Goal: Information Seeking & Learning: Learn about a topic

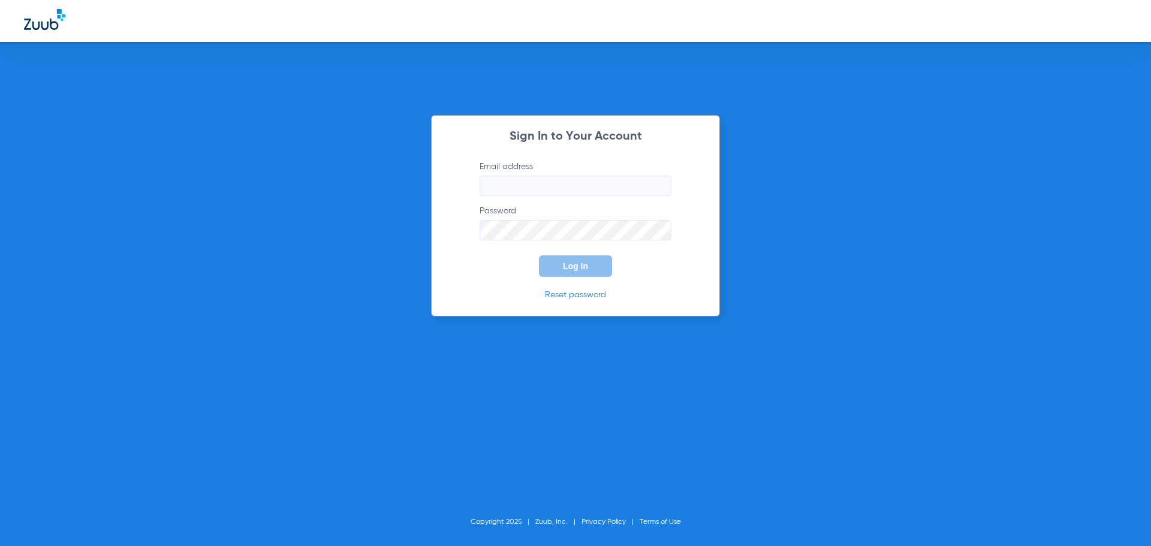
type input "[EMAIL_ADDRESS][DOMAIN_NAME]"
click at [412, 143] on div "Sign In to Your Account Email address info@viaverdedental.com Password Log In R…" at bounding box center [575, 273] width 1151 height 546
type input "[EMAIL_ADDRESS][DOMAIN_NAME]"
click at [764, 204] on div "Sign In to Your Account Email address [EMAIL_ADDRESS][DOMAIN_NAME] Password Log…" at bounding box center [575, 273] width 1151 height 546
type input "info@viaverdedental.com"
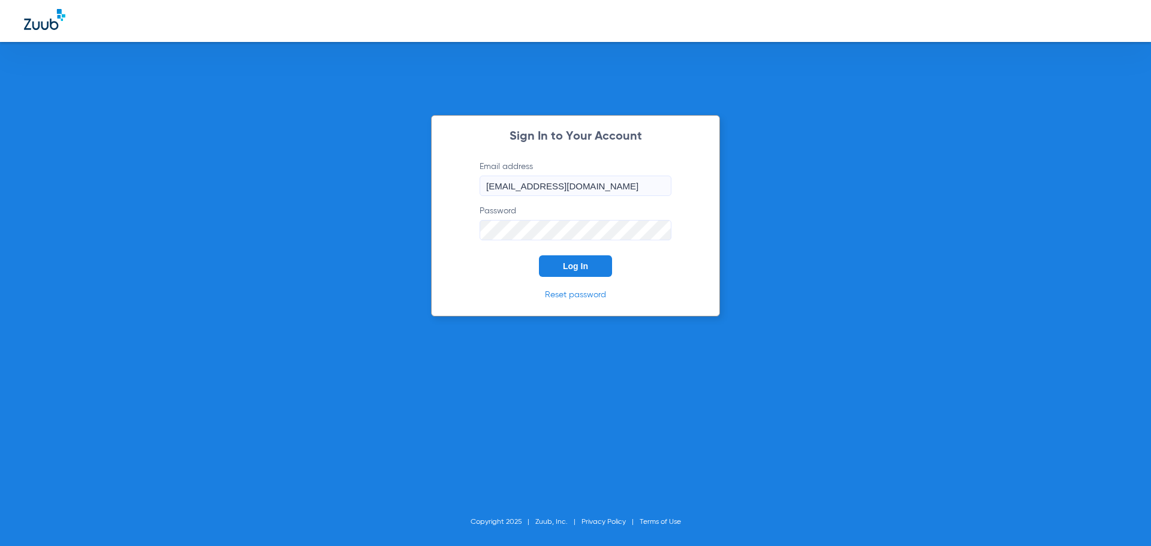
click at [583, 266] on span "Log In" at bounding box center [575, 266] width 25 height 10
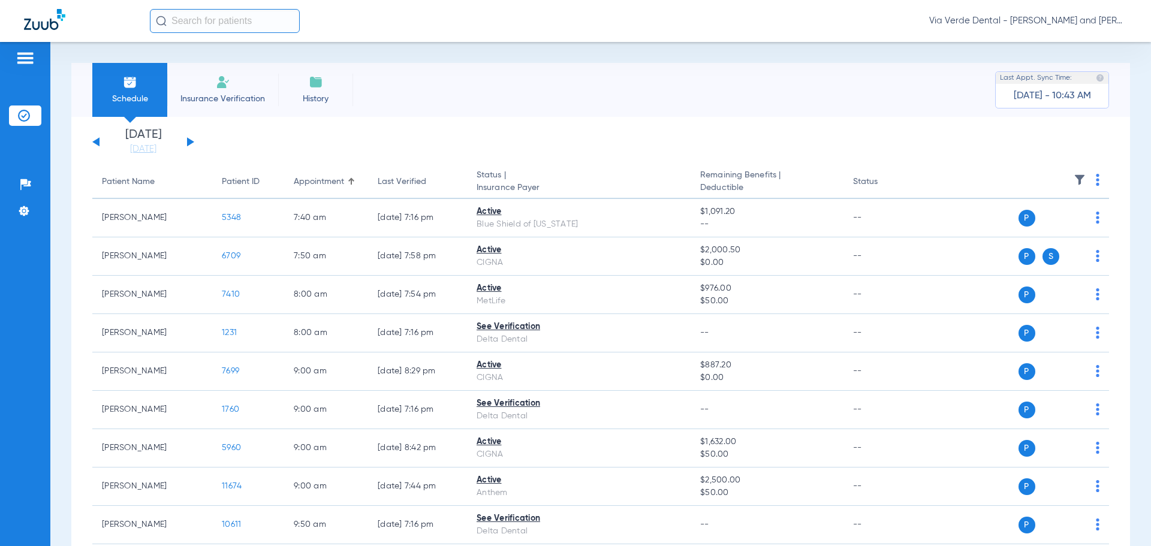
click at [190, 144] on button at bounding box center [190, 141] width 7 height 9
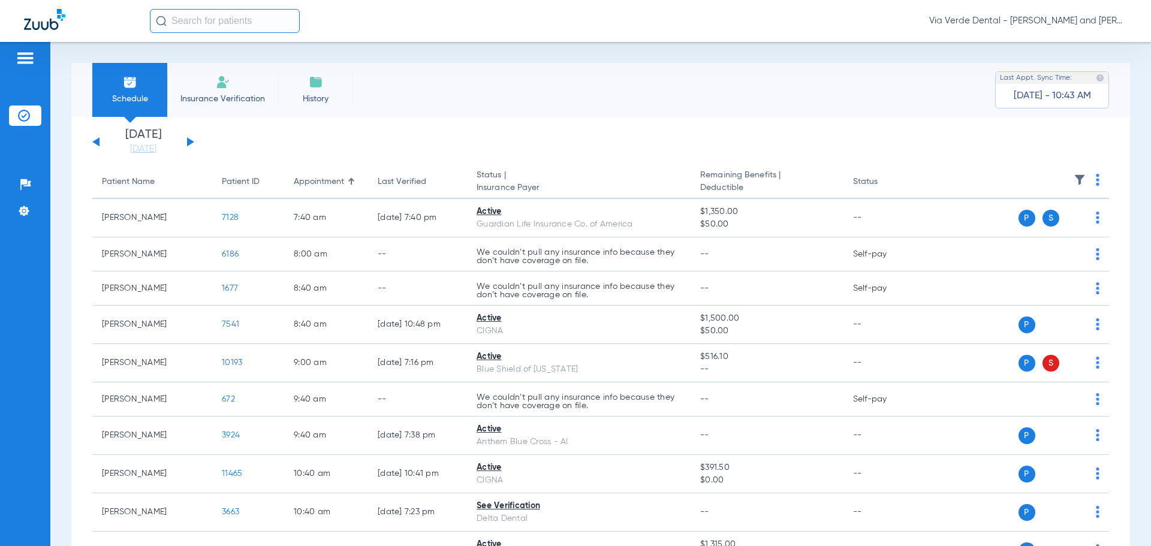
click at [190, 144] on button at bounding box center [190, 141] width 7 height 9
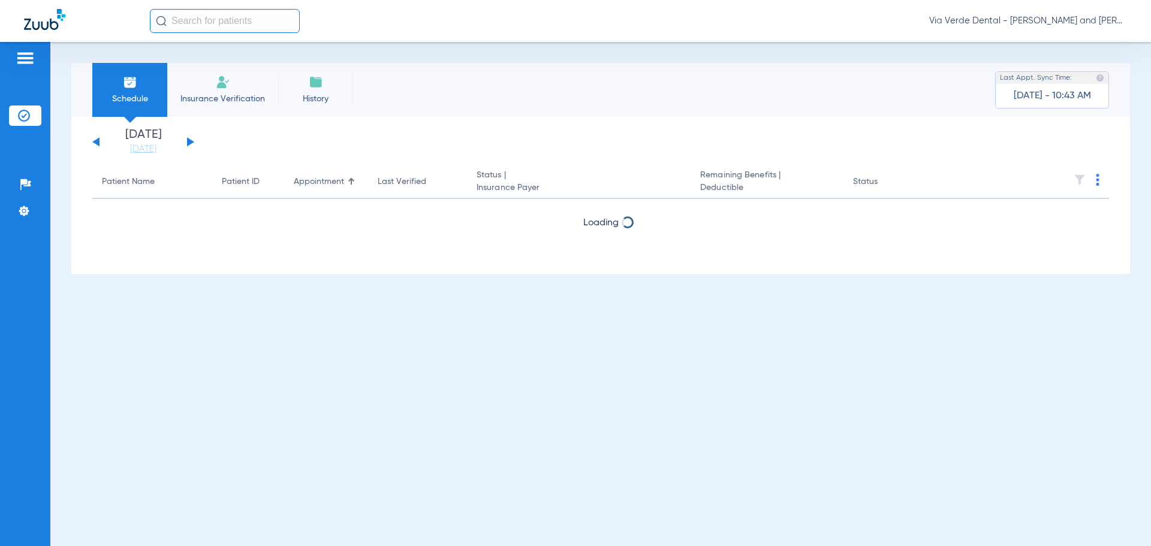
click at [190, 143] on button at bounding box center [190, 141] width 7 height 9
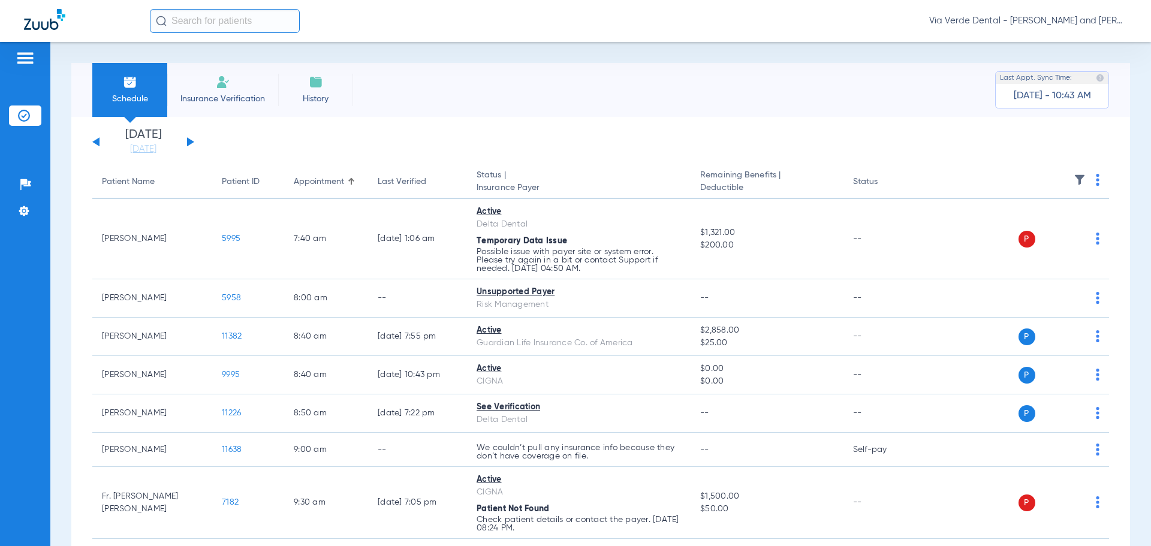
click at [96, 138] on div "[DATE] [DATE] [DATE] [DATE] [DATE] [DATE] [DATE] [DATE] [DATE] [DATE] [DATE] [D…" at bounding box center [143, 142] width 102 height 26
click at [98, 143] on button at bounding box center [95, 141] width 7 height 9
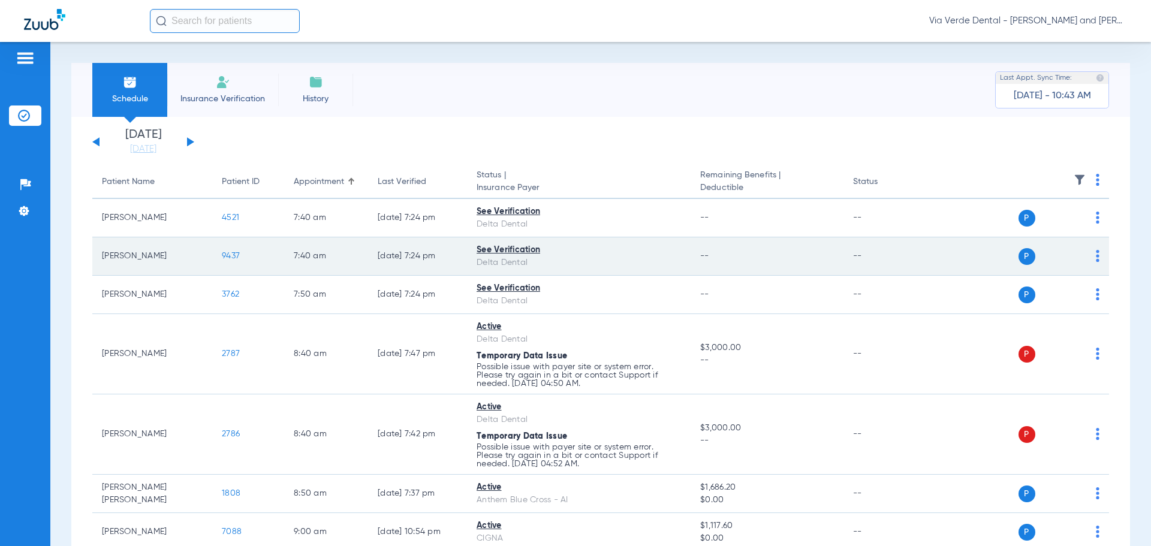
click at [233, 255] on span "9437" at bounding box center [231, 256] width 18 height 8
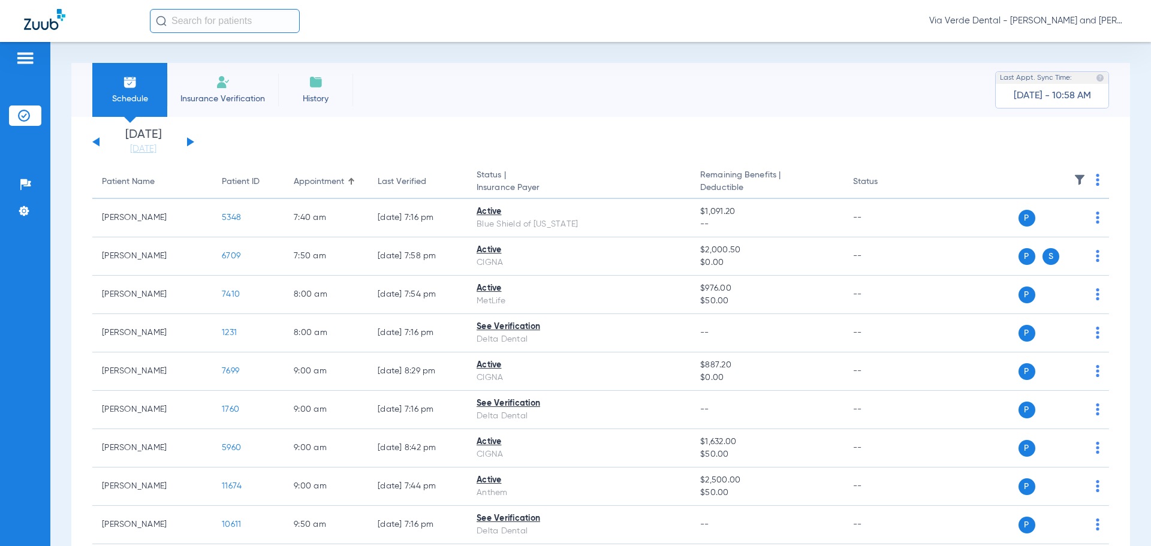
click at [188, 143] on button at bounding box center [190, 141] width 7 height 9
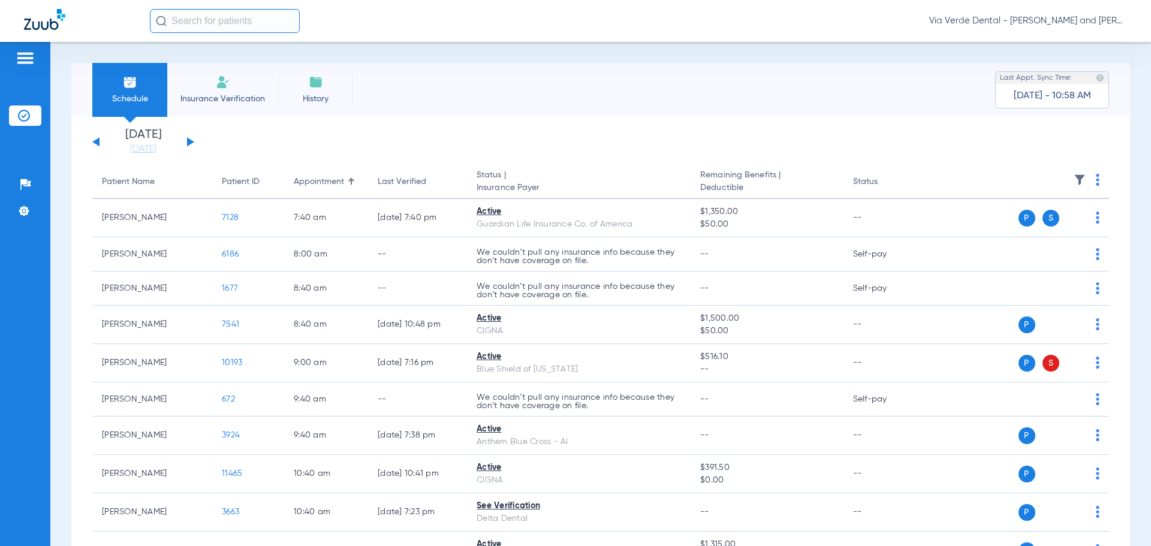
click at [188, 142] on button at bounding box center [190, 141] width 7 height 9
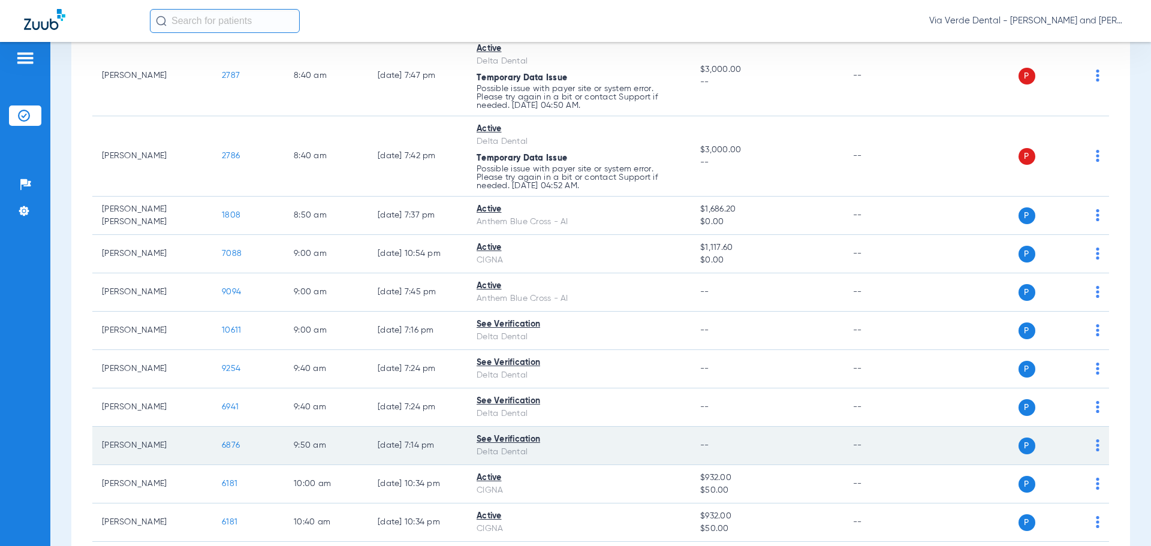
scroll to position [300, 0]
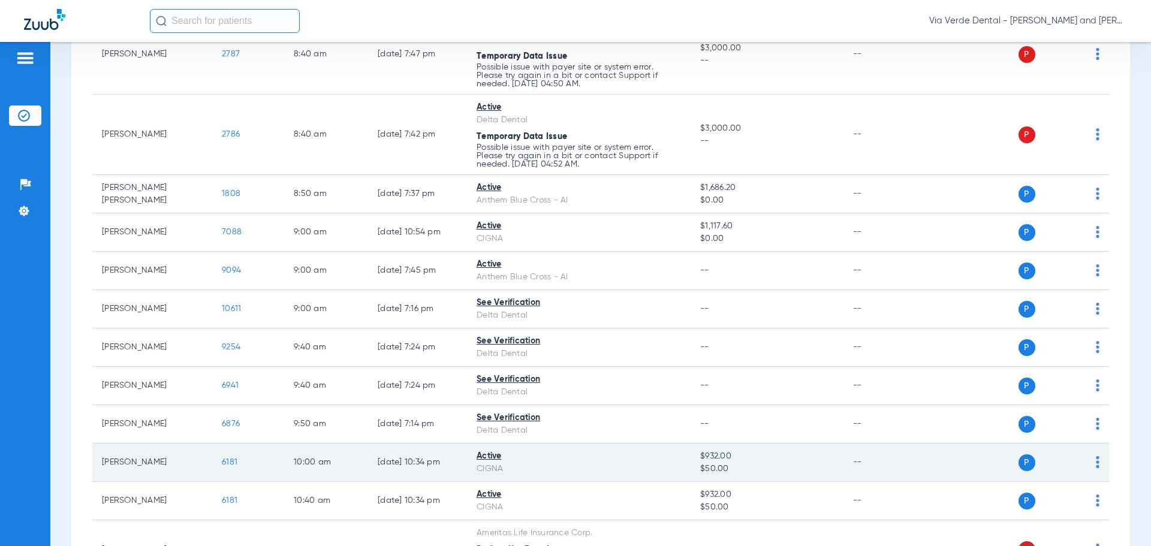
click at [224, 463] on span "6181" at bounding box center [230, 462] width 16 height 8
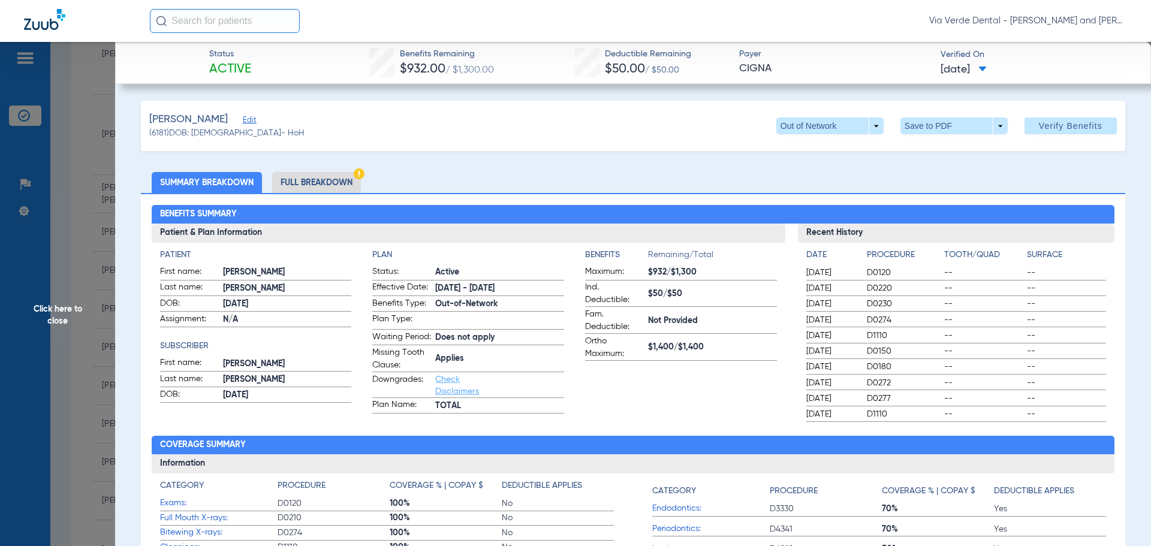
click at [322, 180] on li "Full Breakdown" at bounding box center [316, 182] width 89 height 21
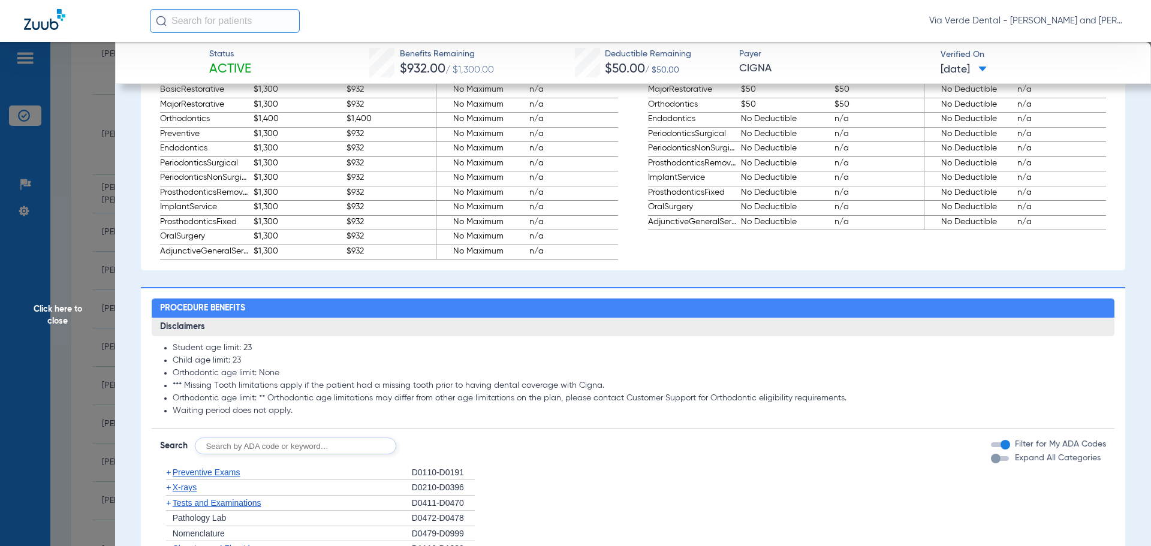
scroll to position [779, 0]
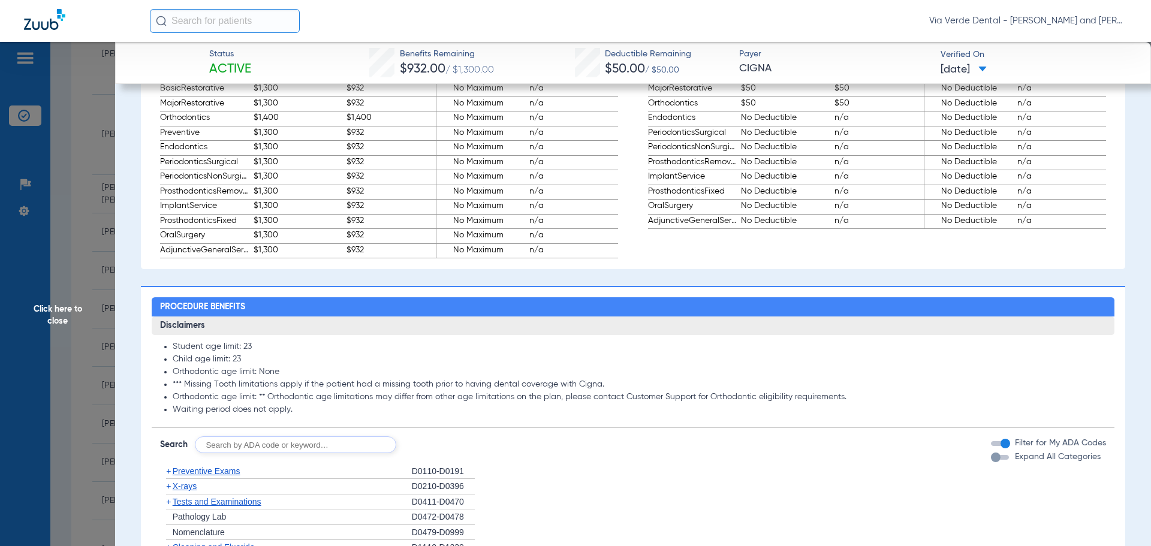
click at [201, 476] on span "Preventive Exams" at bounding box center [207, 471] width 68 height 10
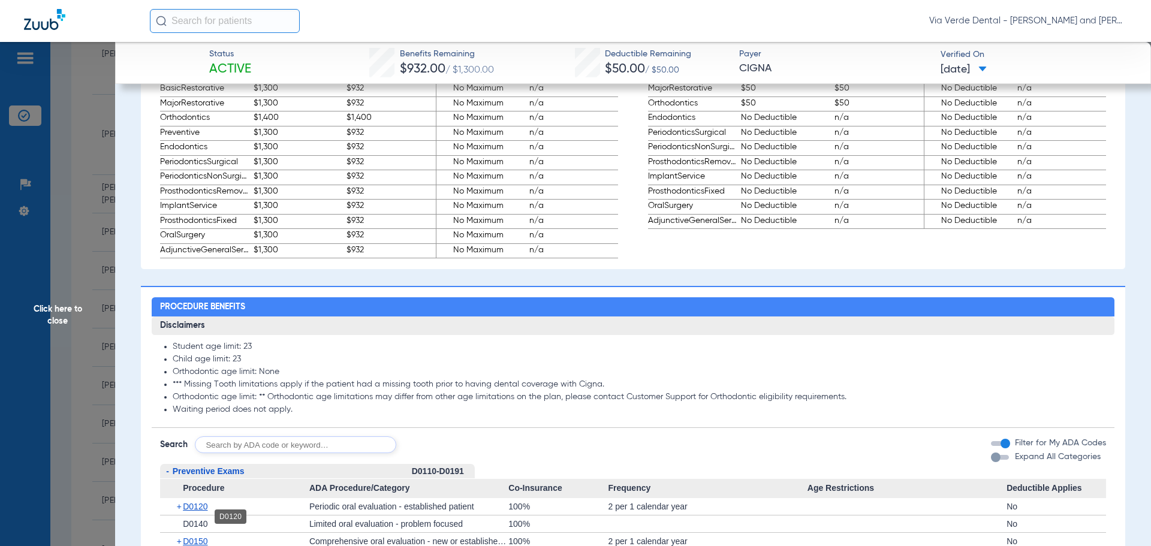
click at [199, 511] on span "D0120" at bounding box center [195, 507] width 25 height 10
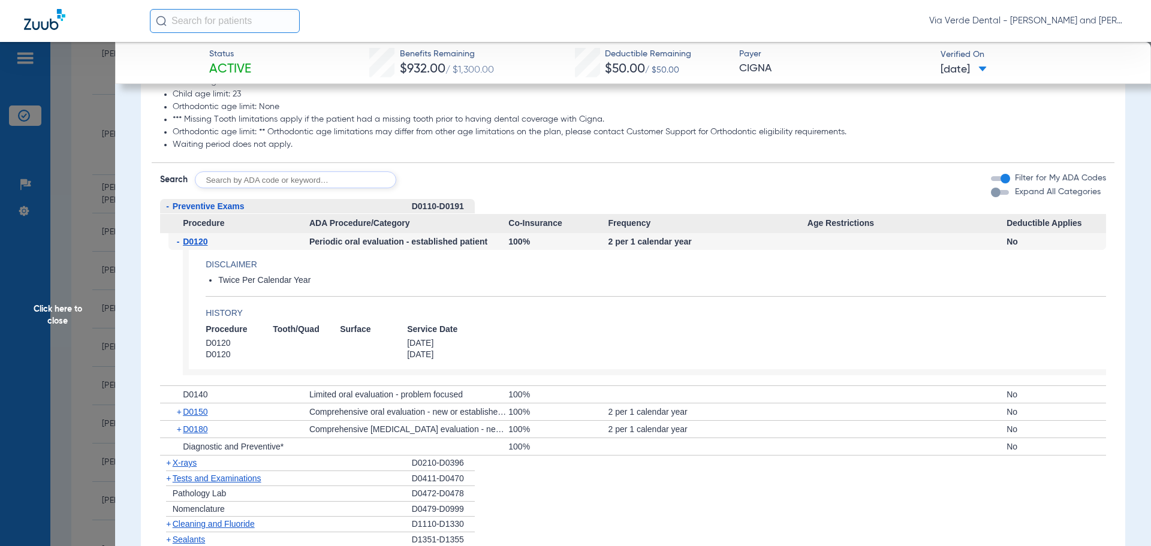
scroll to position [1079, 0]
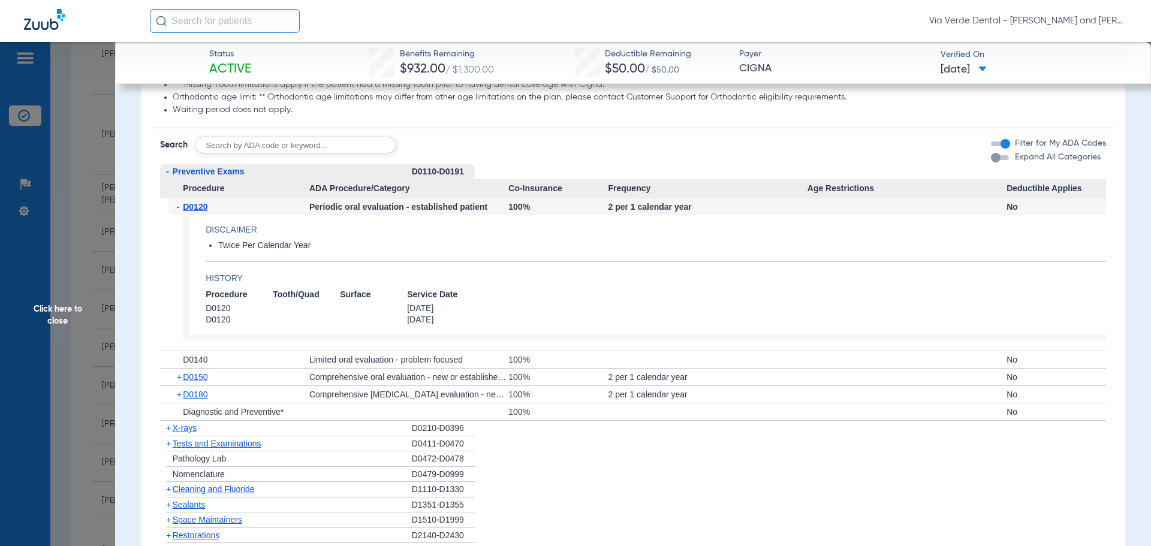
click at [185, 433] on span "X-rays" at bounding box center [185, 428] width 24 height 10
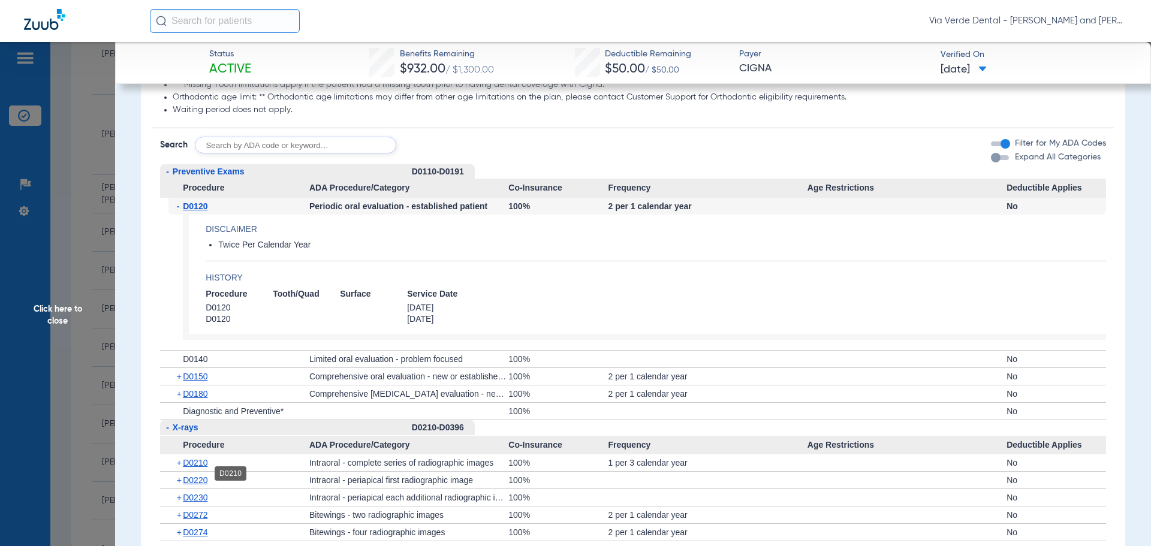
click at [197, 467] on span "D0210" at bounding box center [195, 463] width 25 height 10
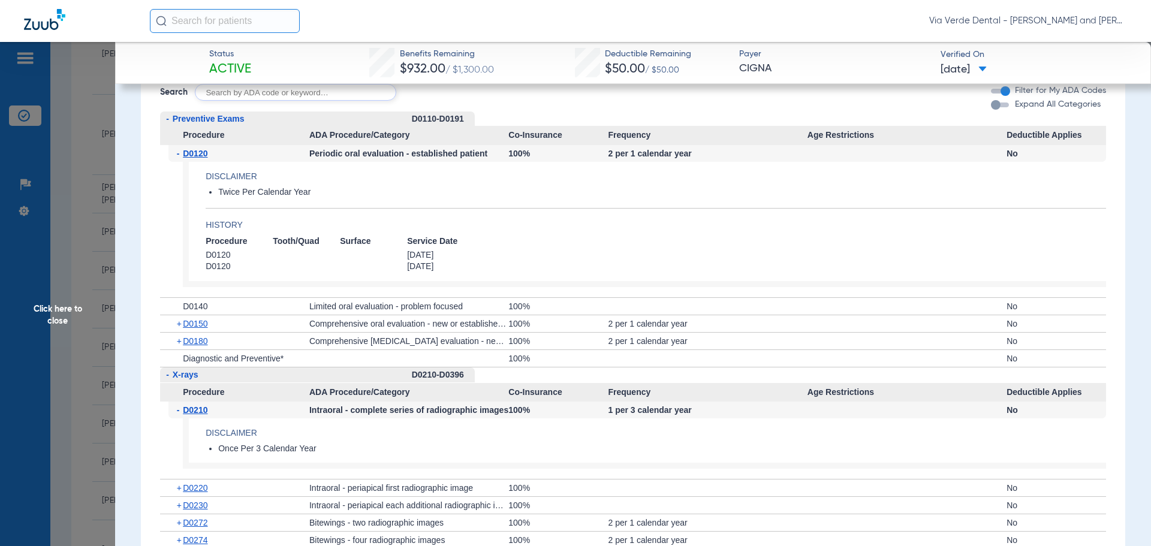
scroll to position [1199, 0]
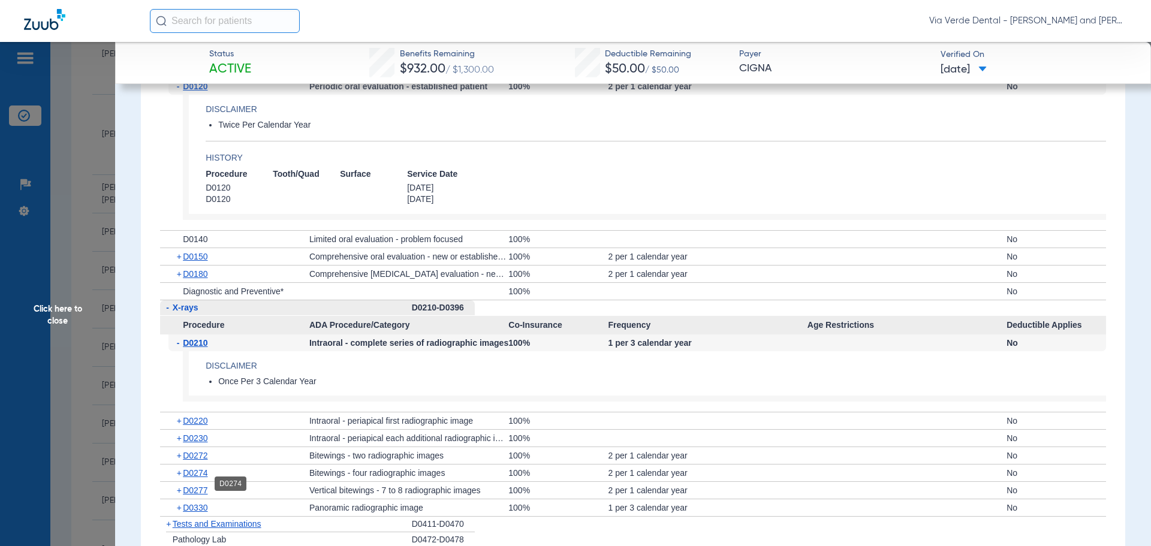
click at [200, 478] on span "D0274" at bounding box center [195, 473] width 25 height 10
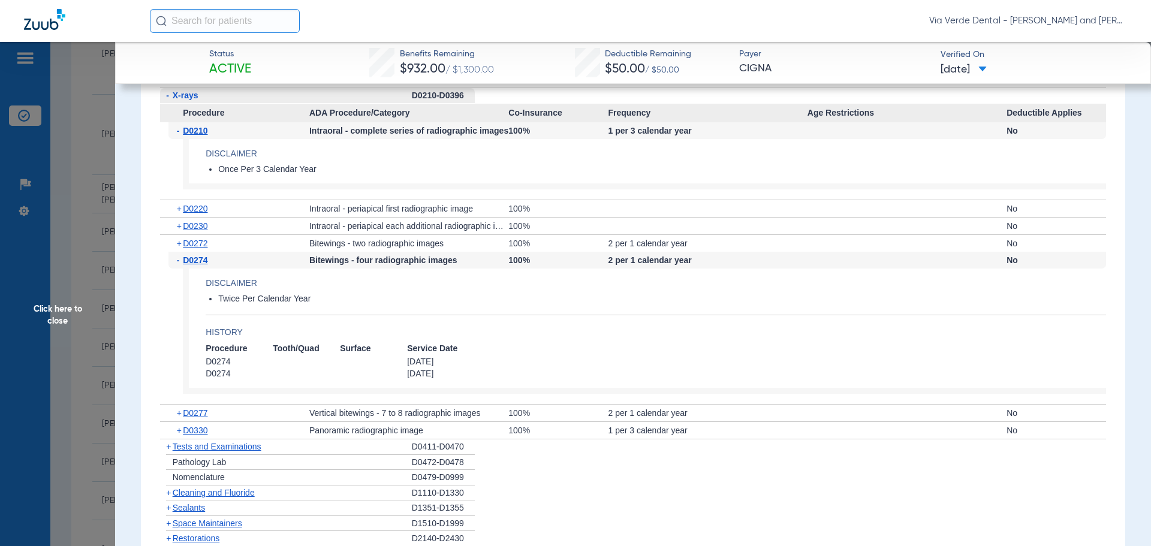
scroll to position [1438, 0]
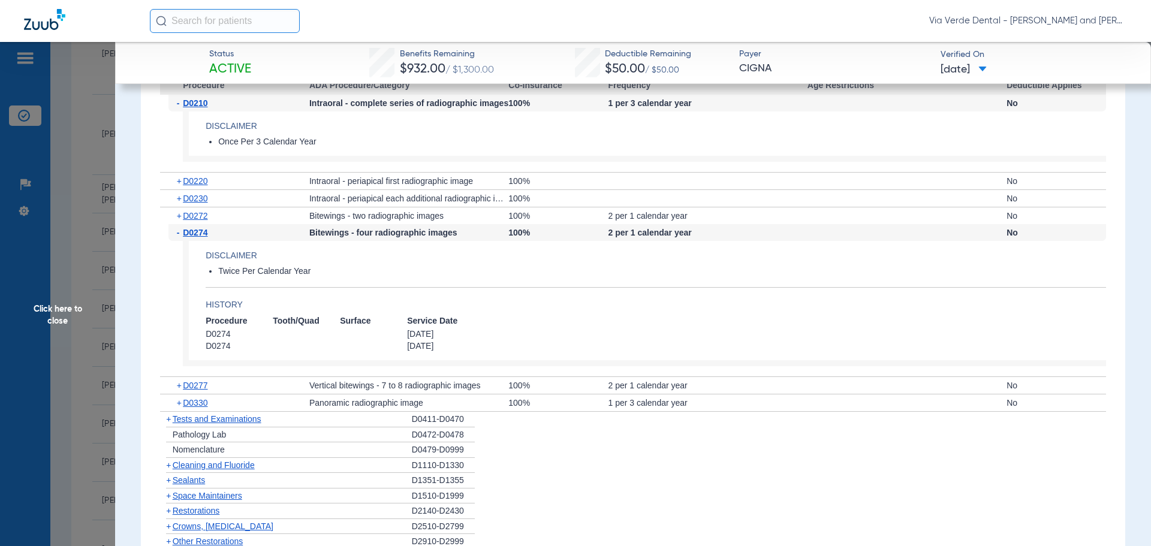
click at [201, 470] on span "Cleaning and Fluoride" at bounding box center [214, 465] width 82 height 10
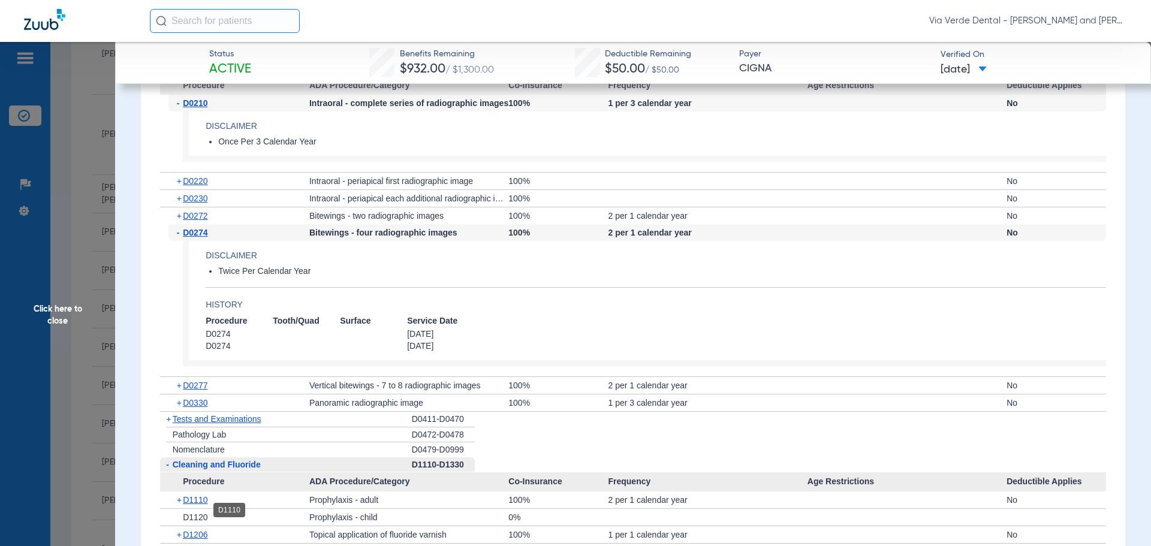
click at [199, 505] on span "D1110" at bounding box center [195, 500] width 25 height 10
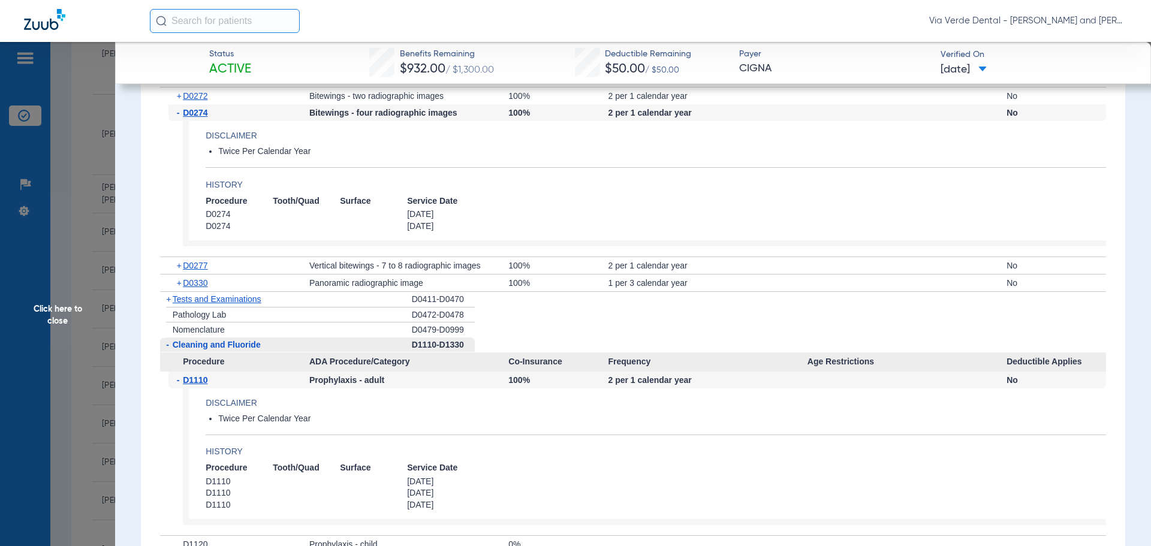
scroll to position [1738, 0]
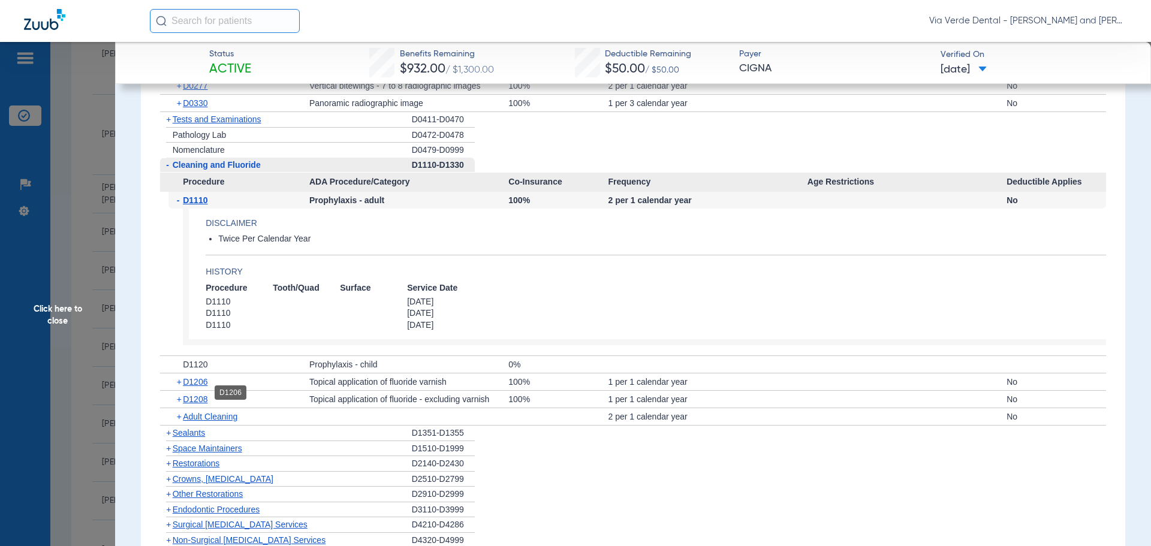
click at [195, 387] on span "D1206" at bounding box center [195, 382] width 25 height 10
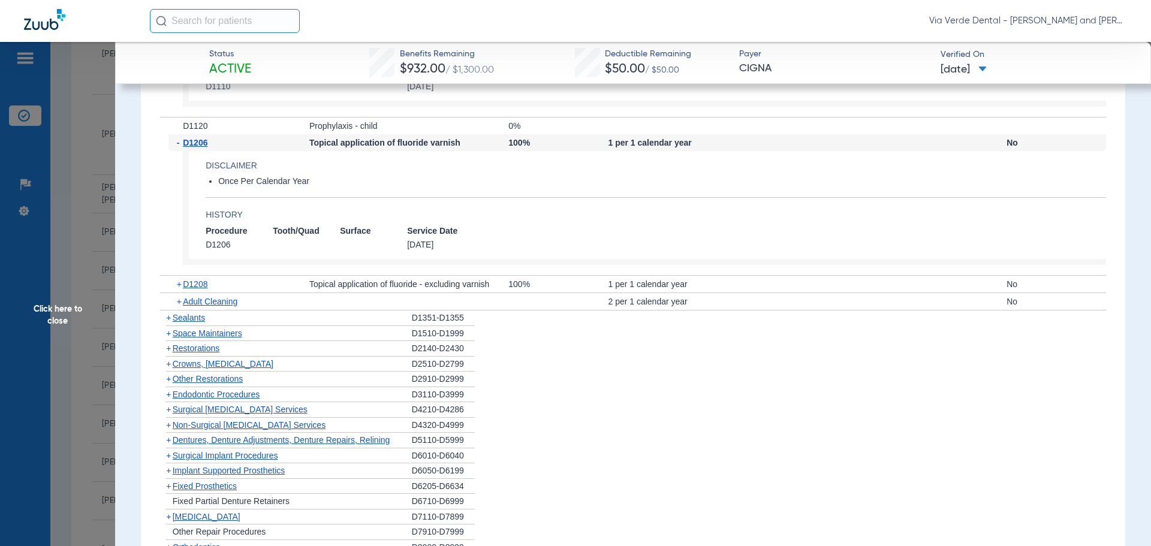
scroll to position [1978, 0]
click at [207, 367] on span "Crowns, [MEDICAL_DATA]" at bounding box center [223, 363] width 101 height 10
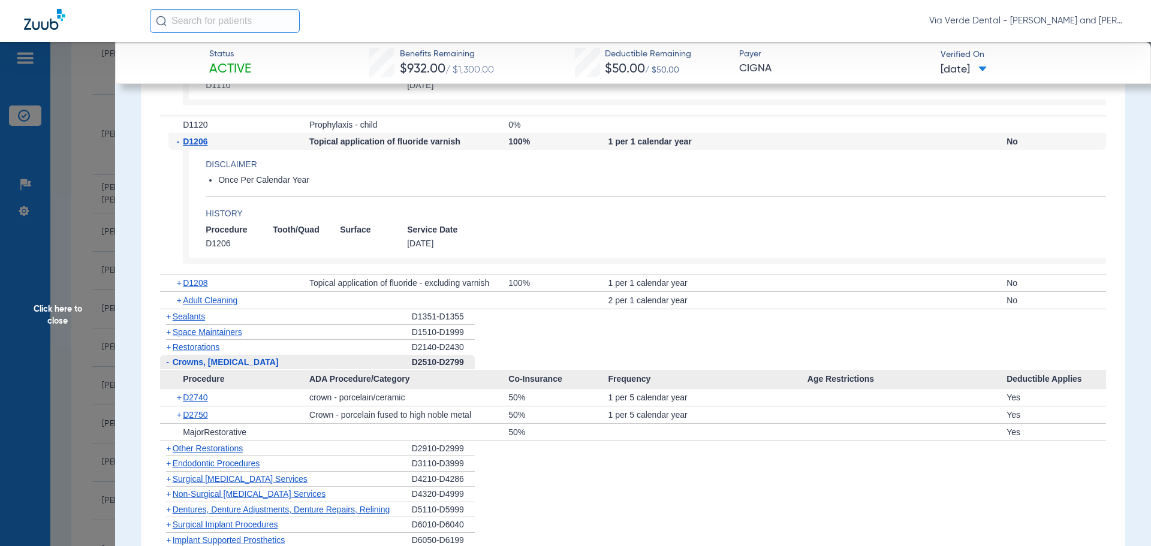
click at [194, 499] on span "Non-Surgical [MEDICAL_DATA] Services" at bounding box center [249, 494] width 153 height 10
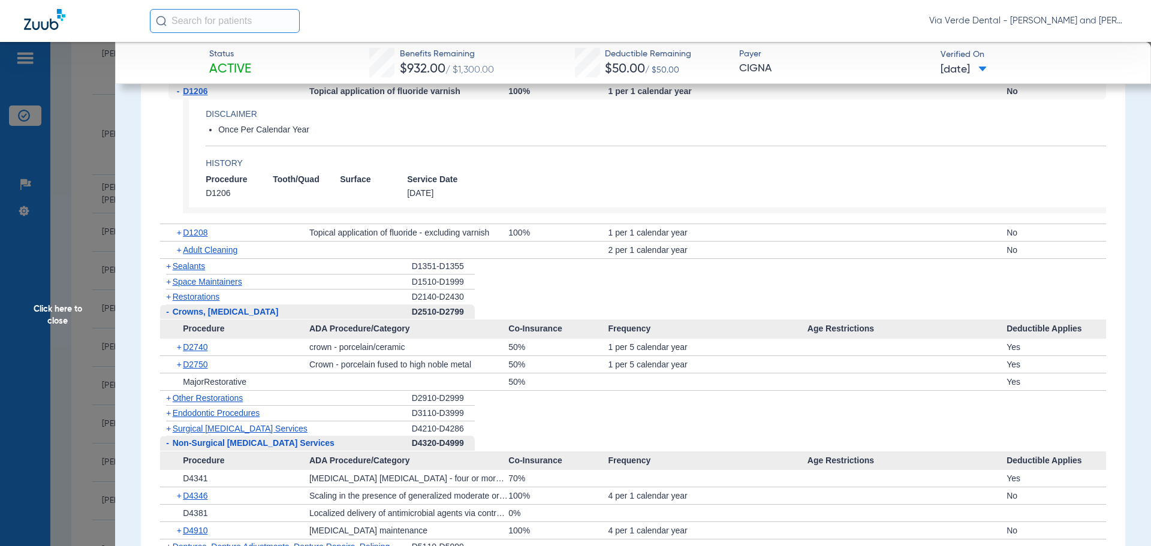
scroll to position [2098, 0]
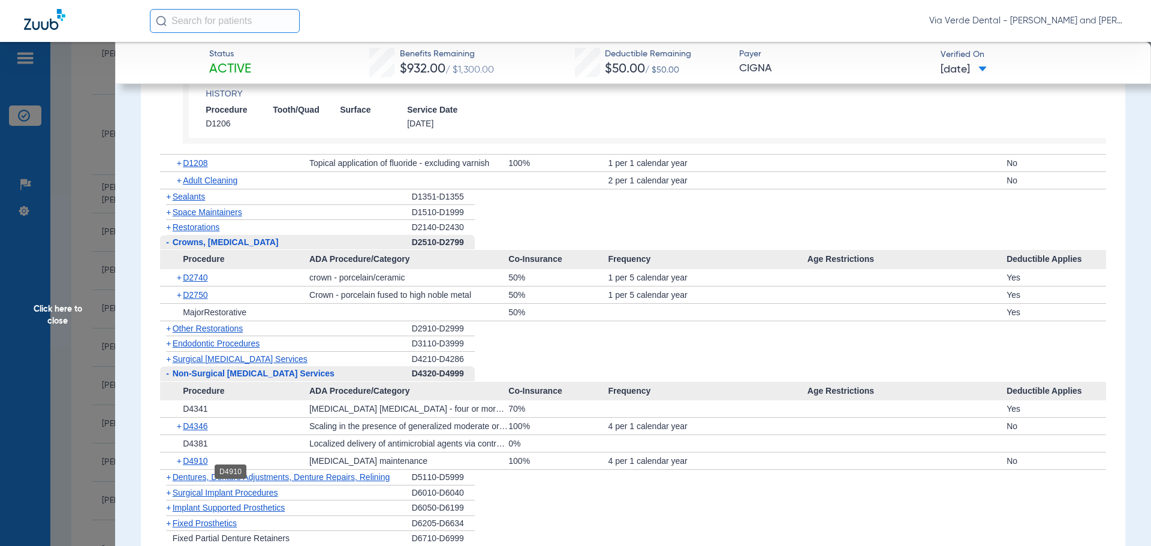
click at [204, 466] on span "D4910" at bounding box center [195, 461] width 25 height 10
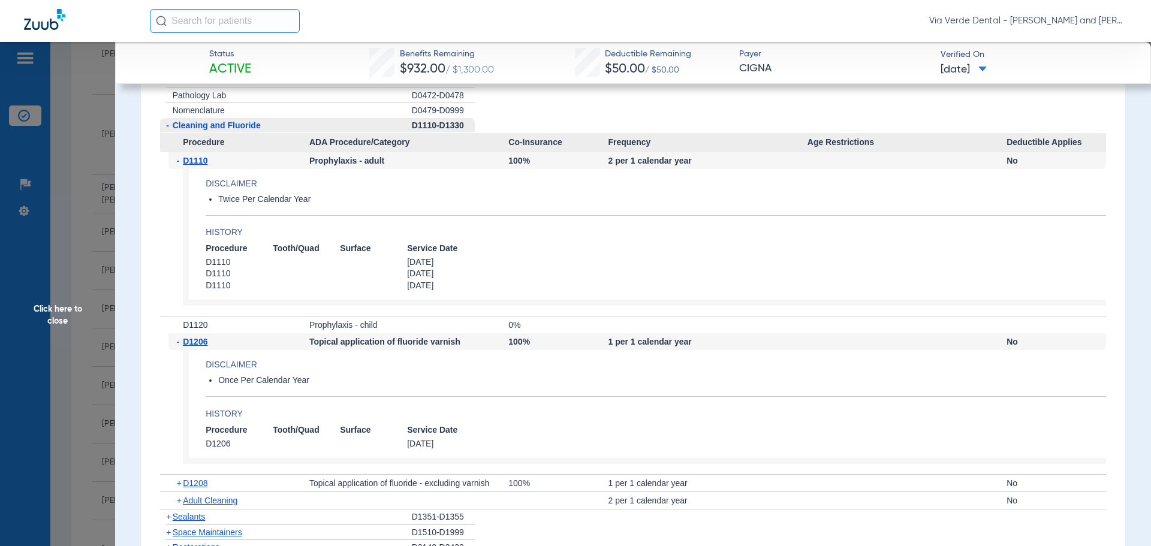
scroll to position [1678, 0]
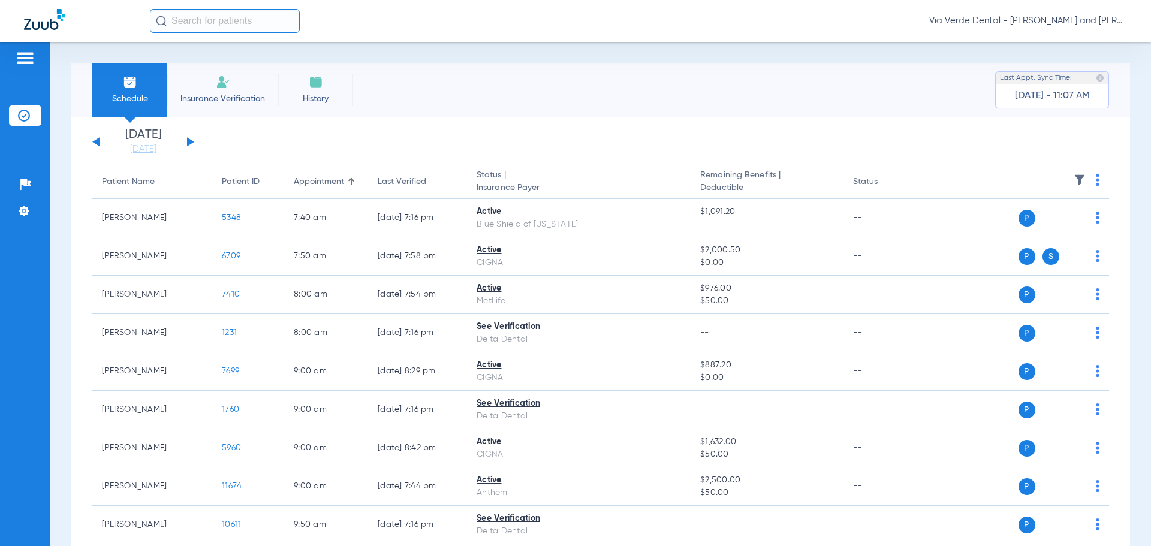
click at [188, 138] on button at bounding box center [190, 141] width 7 height 9
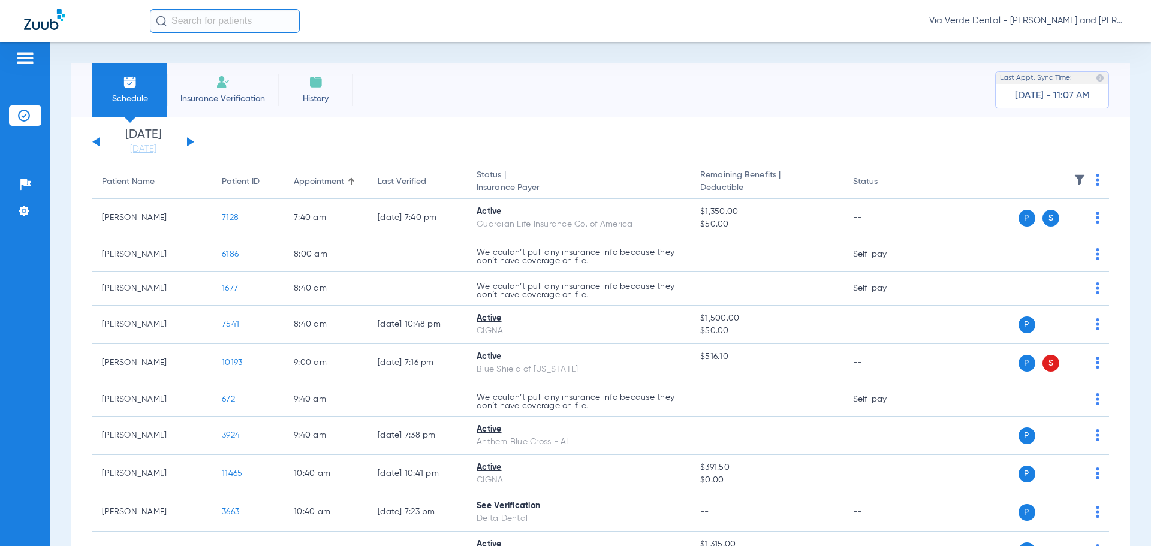
click at [188, 138] on button at bounding box center [190, 141] width 7 height 9
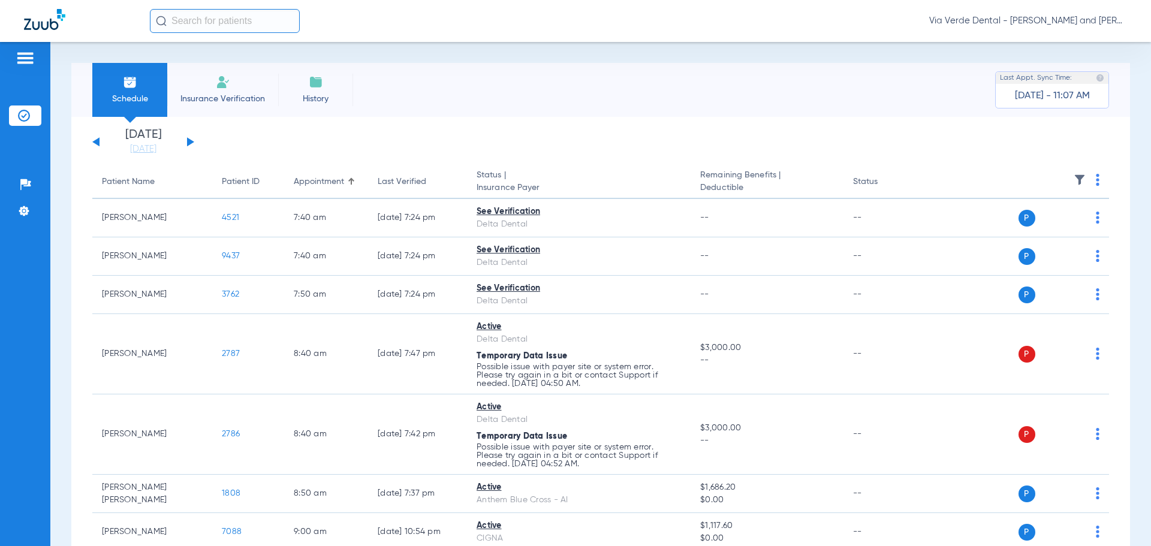
click at [188, 138] on button at bounding box center [190, 141] width 7 height 9
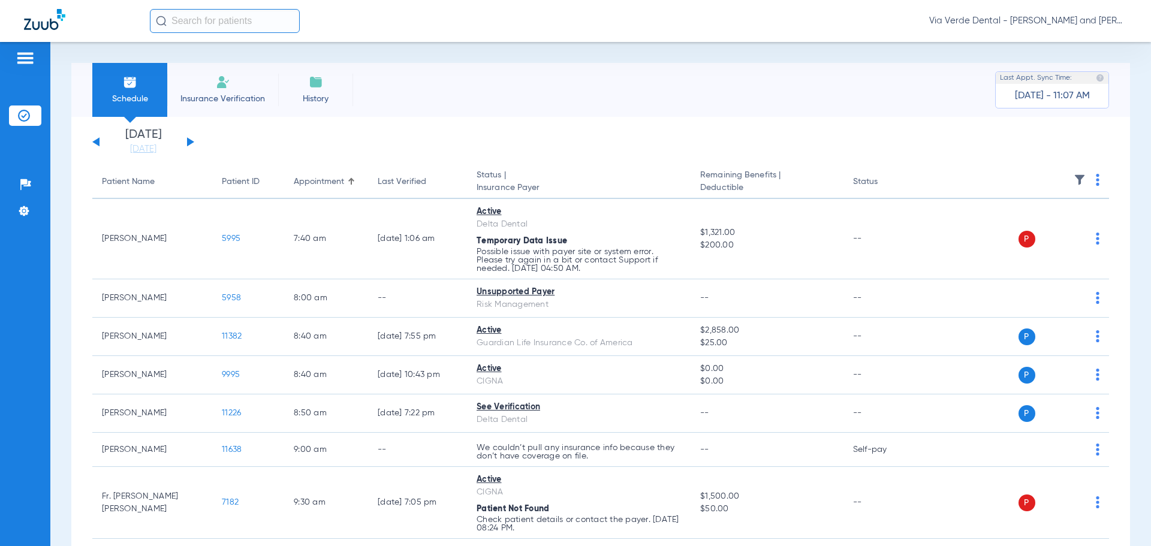
click at [96, 141] on button at bounding box center [95, 141] width 7 height 9
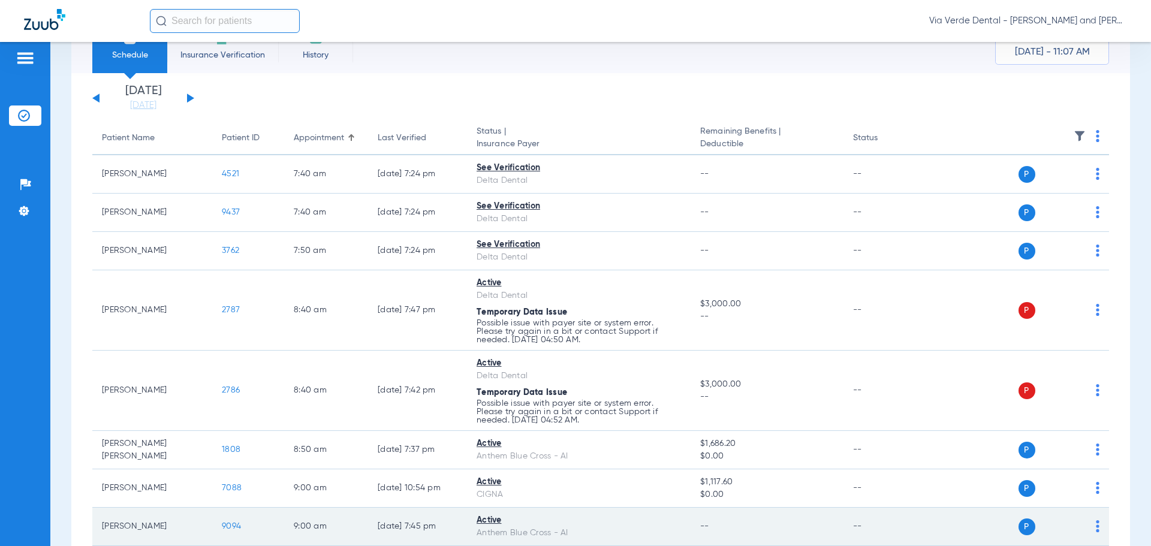
scroll to position [180, 0]
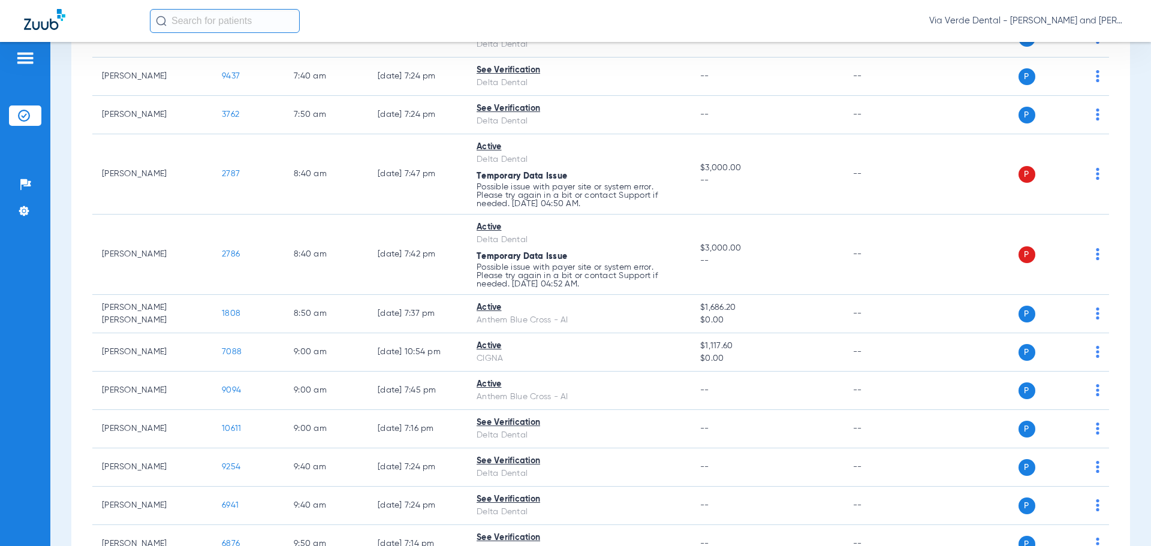
drag, startPoint x: 228, startPoint y: 350, endPoint x: 65, endPoint y: 322, distance: 165.4
click at [65, 322] on div "Schedule Insurance Verification History Last Appt. Sync Time: Today - 11:07 AM …" at bounding box center [600, 294] width 1100 height 504
click at [66, 319] on div "Schedule Insurance Verification History Last Appt. Sync Time: Today - 11:07 AM …" at bounding box center [600, 294] width 1100 height 504
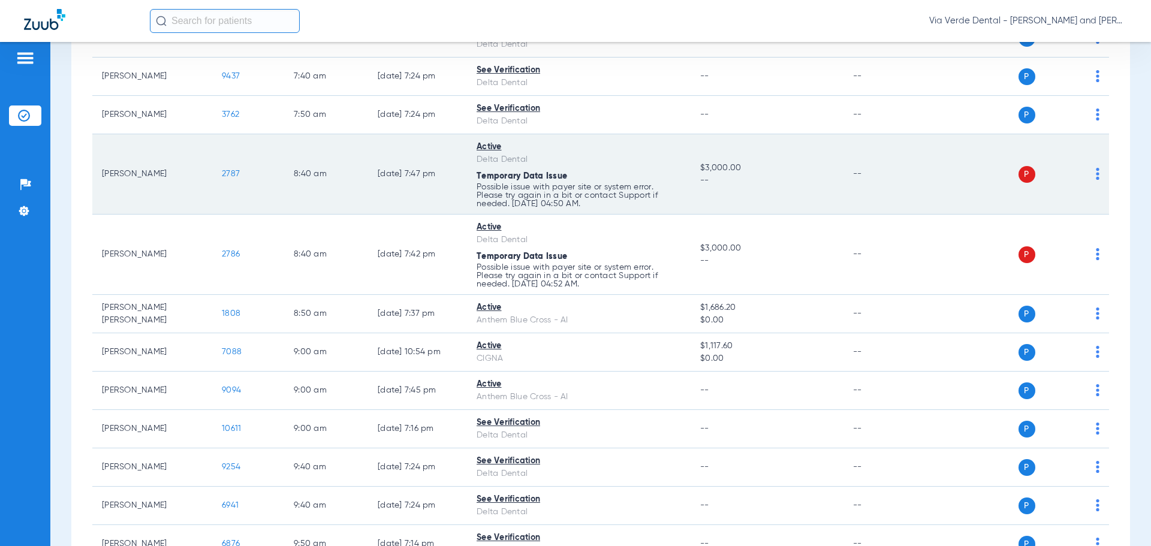
click at [108, 212] on td "[PERSON_NAME]" at bounding box center [152, 174] width 120 height 80
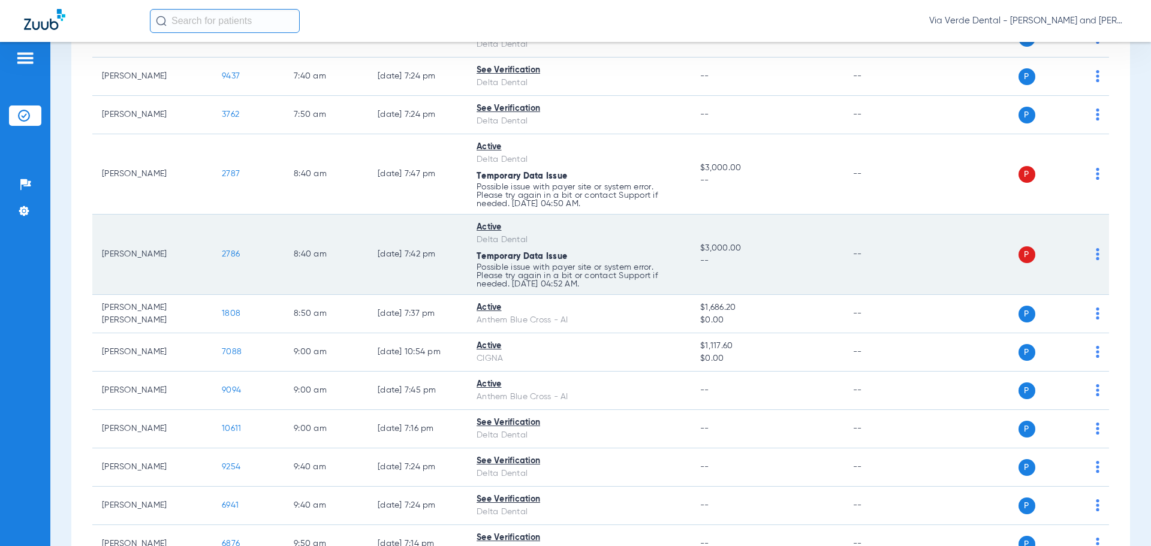
scroll to position [182, 0]
click at [191, 235] on td "[PERSON_NAME]" at bounding box center [152, 253] width 120 height 80
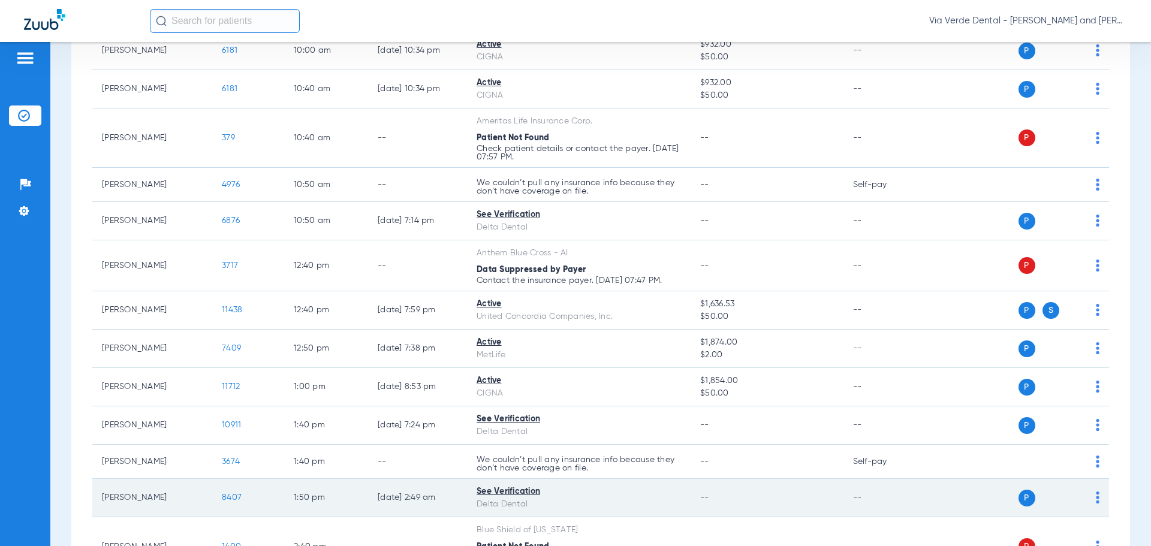
scroll to position [841, 0]
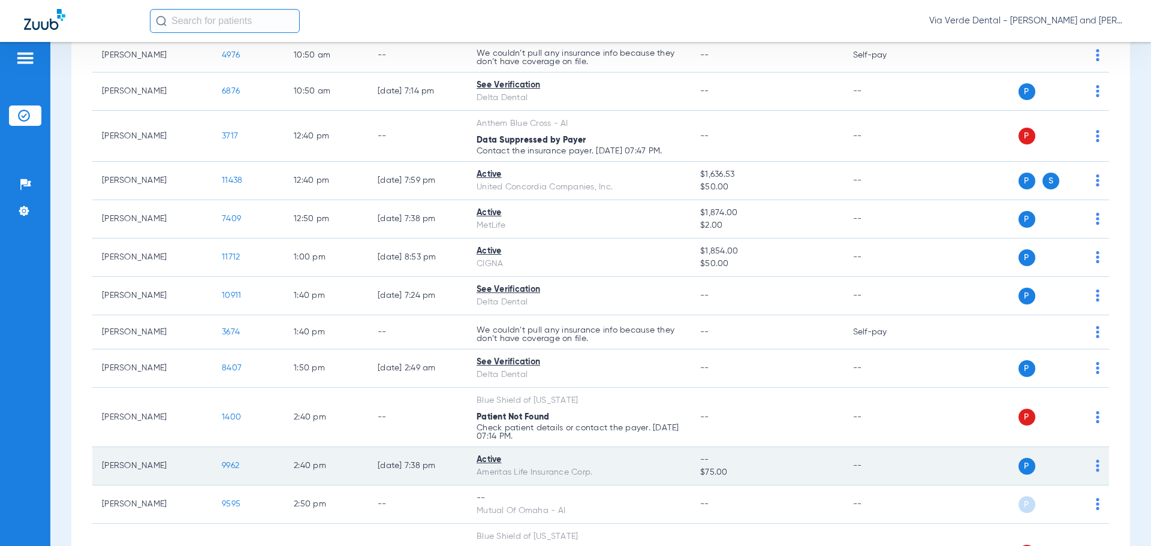
click at [231, 463] on span "9962" at bounding box center [230, 465] width 17 height 8
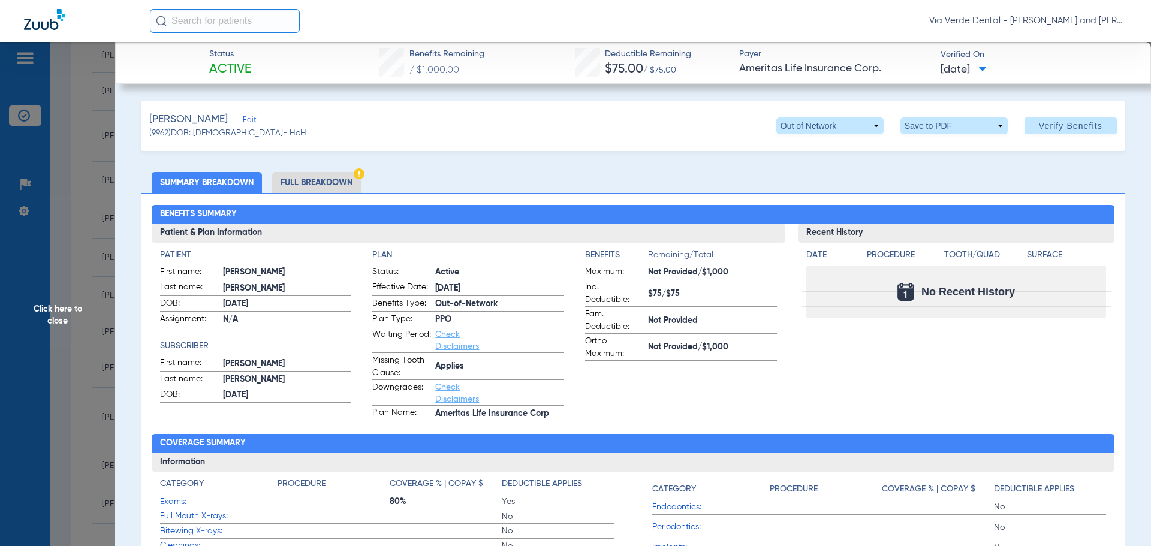
click at [296, 184] on li "Full Breakdown" at bounding box center [316, 182] width 89 height 21
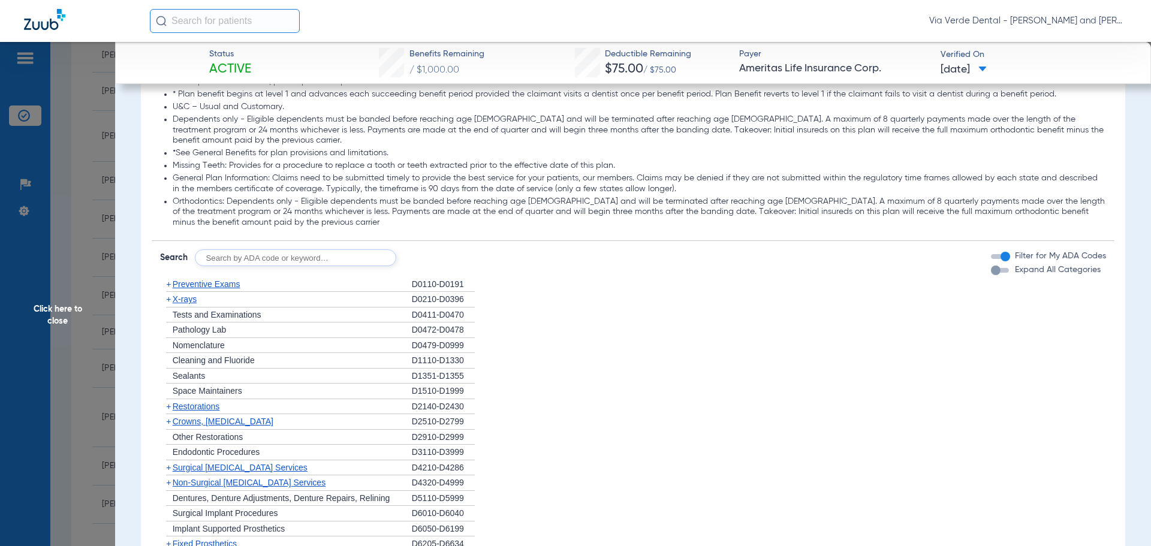
scroll to position [1019, 0]
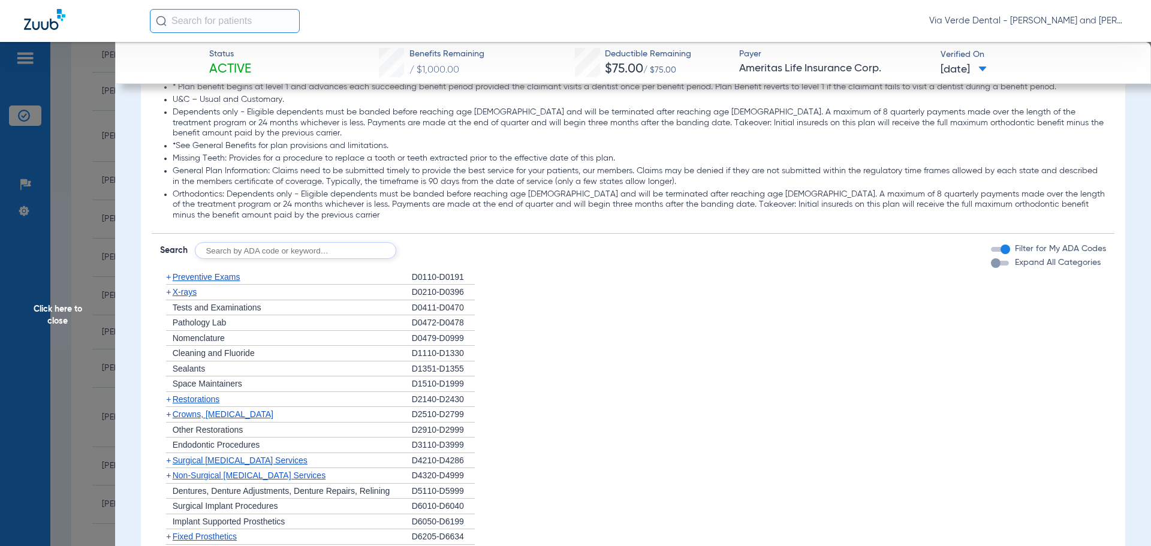
click at [234, 272] on span "Preventive Exams" at bounding box center [207, 277] width 68 height 10
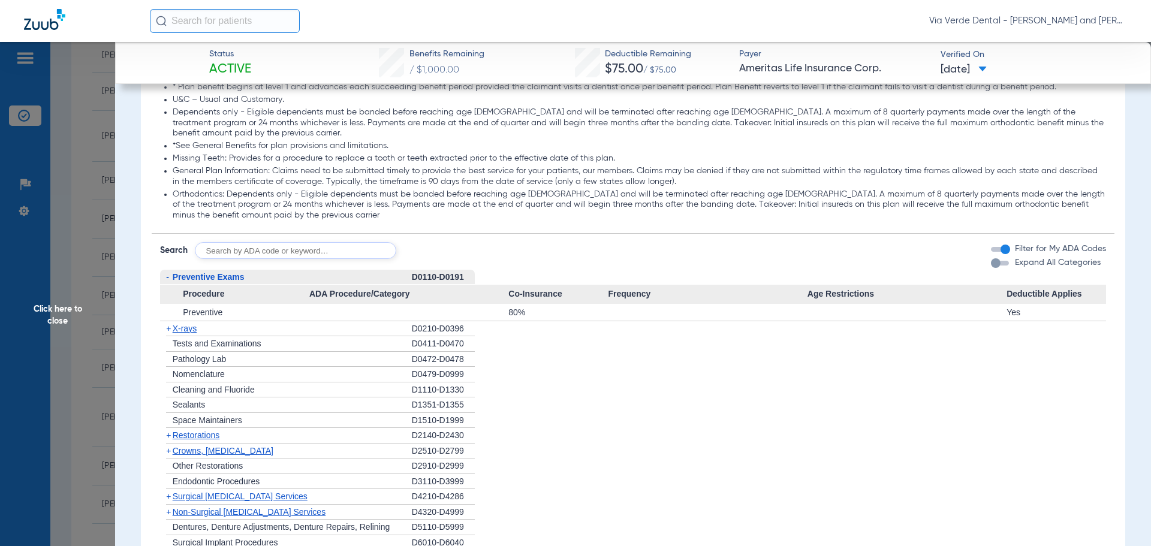
click at [179, 324] on span "X-rays" at bounding box center [185, 329] width 24 height 10
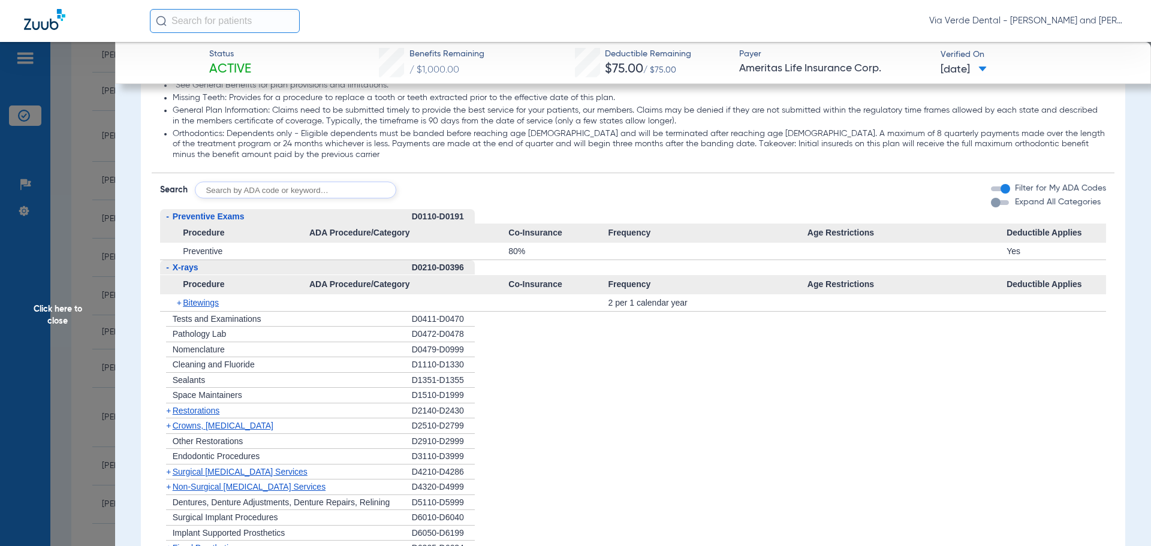
scroll to position [1139, 0]
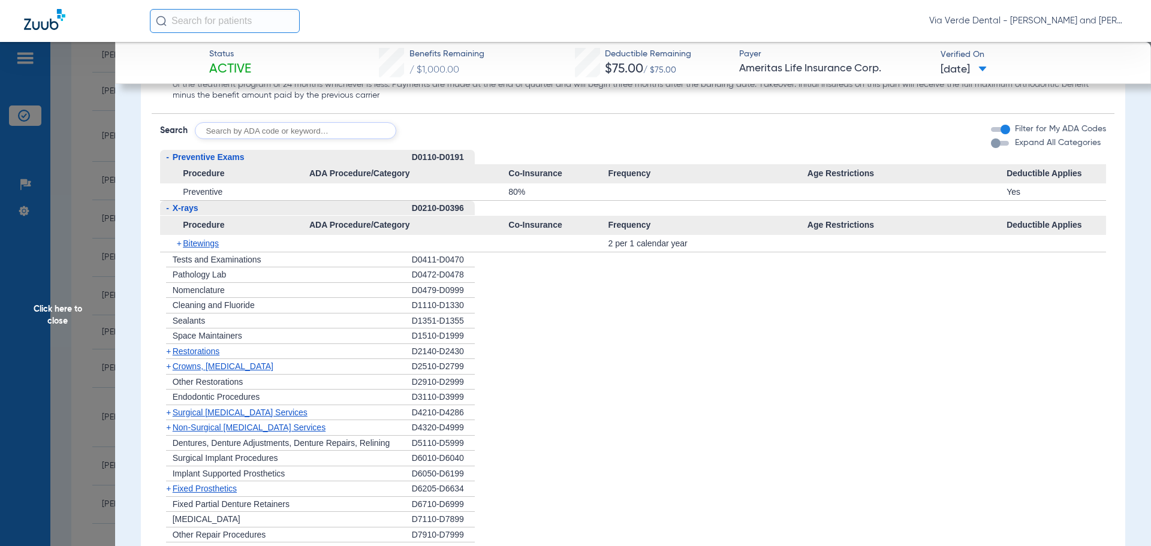
click at [210, 361] on span "Crowns, [MEDICAL_DATA]" at bounding box center [223, 366] width 101 height 10
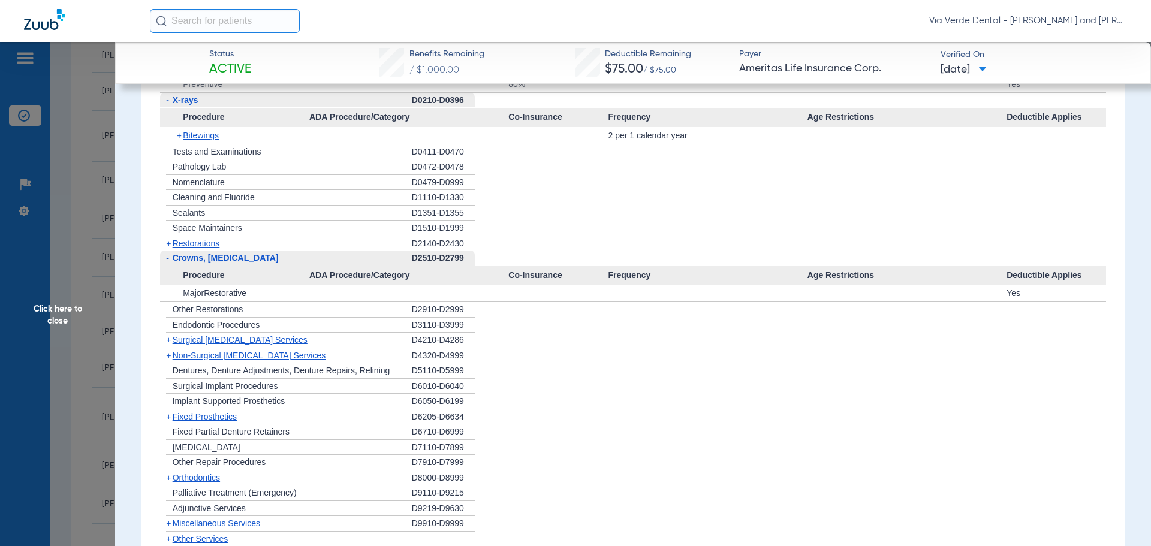
scroll to position [1259, 0]
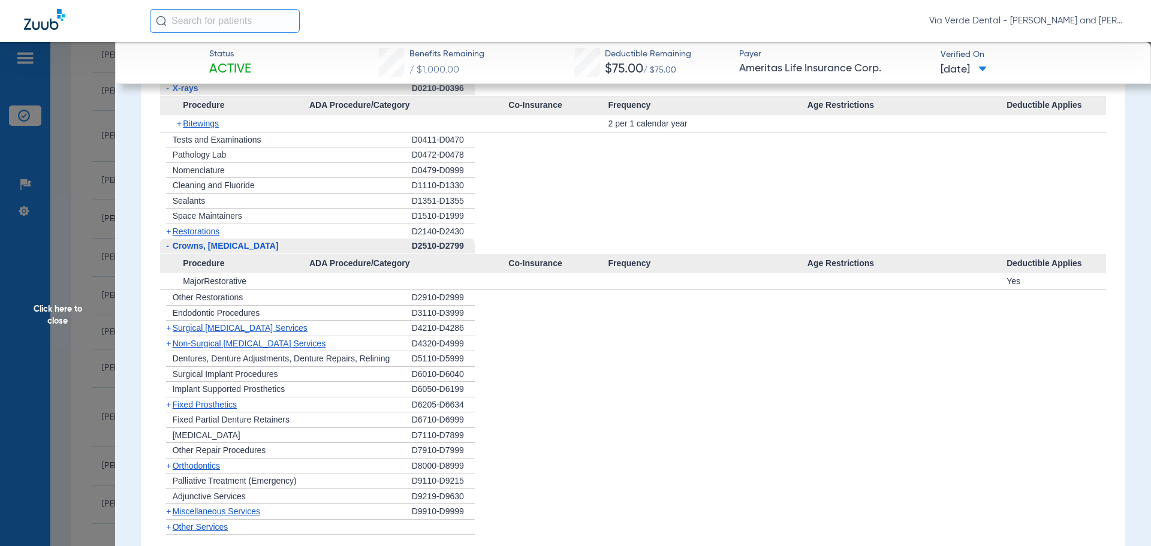
click at [197, 339] on span "Non-Surgical [MEDICAL_DATA] Services" at bounding box center [249, 344] width 153 height 10
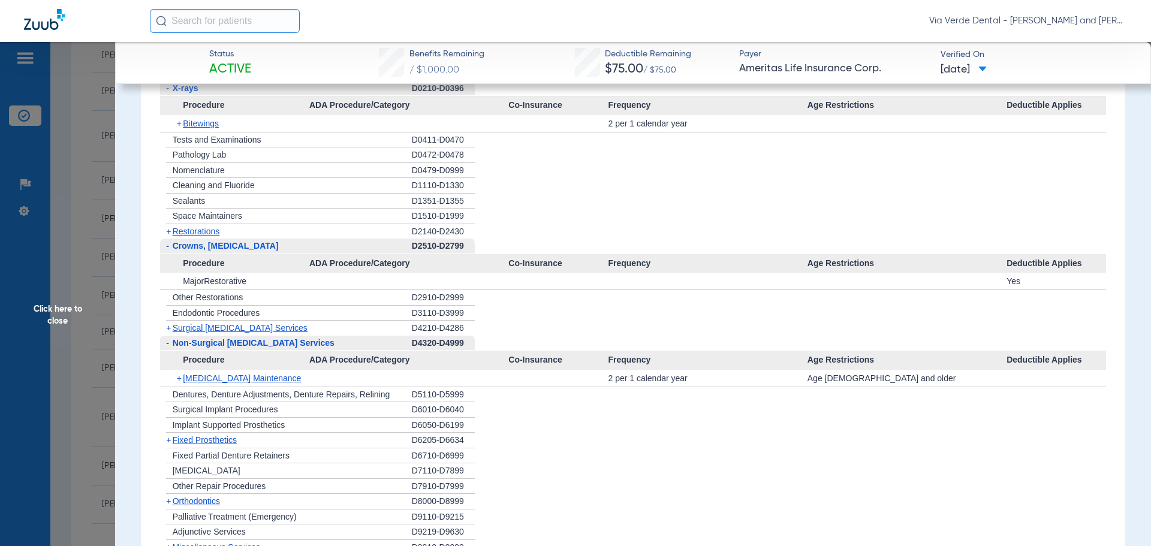
scroll to position [1199, 0]
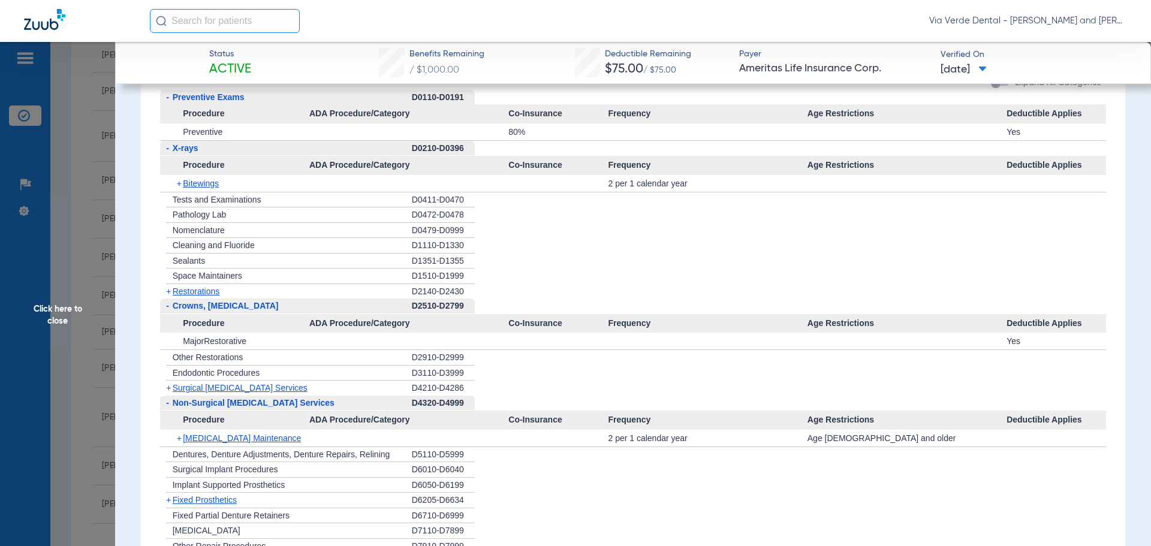
click at [35, 121] on span "Click here to close" at bounding box center [57, 315] width 115 height 546
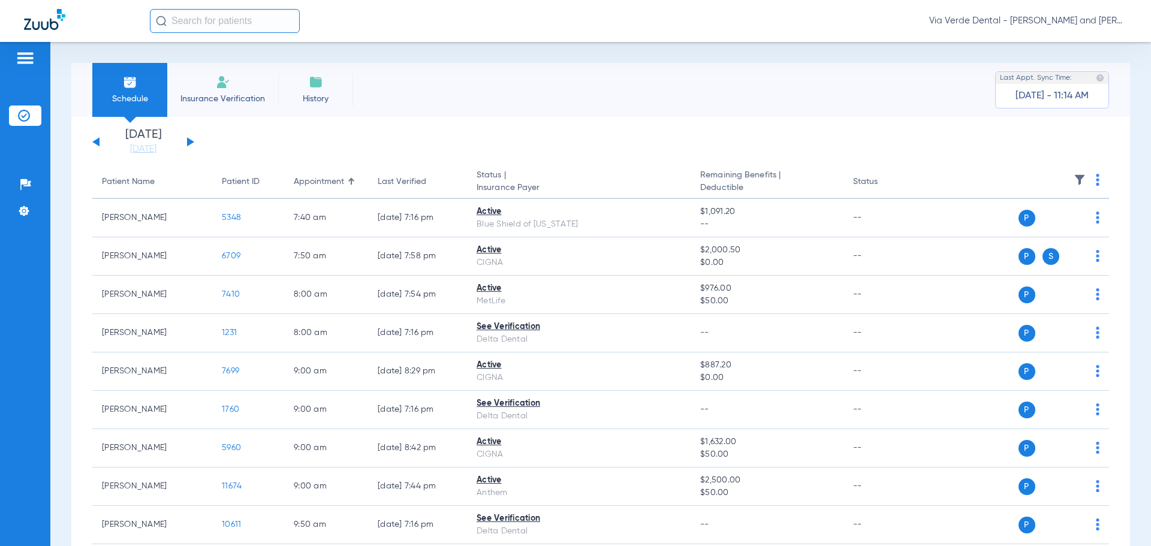
click at [191, 139] on div "[DATE] [DATE] [DATE] [DATE] [DATE] [DATE] [DATE] [DATE] [DATE] [DATE] [DATE] [D…" at bounding box center [143, 142] width 102 height 26
click at [189, 139] on button at bounding box center [190, 141] width 7 height 9
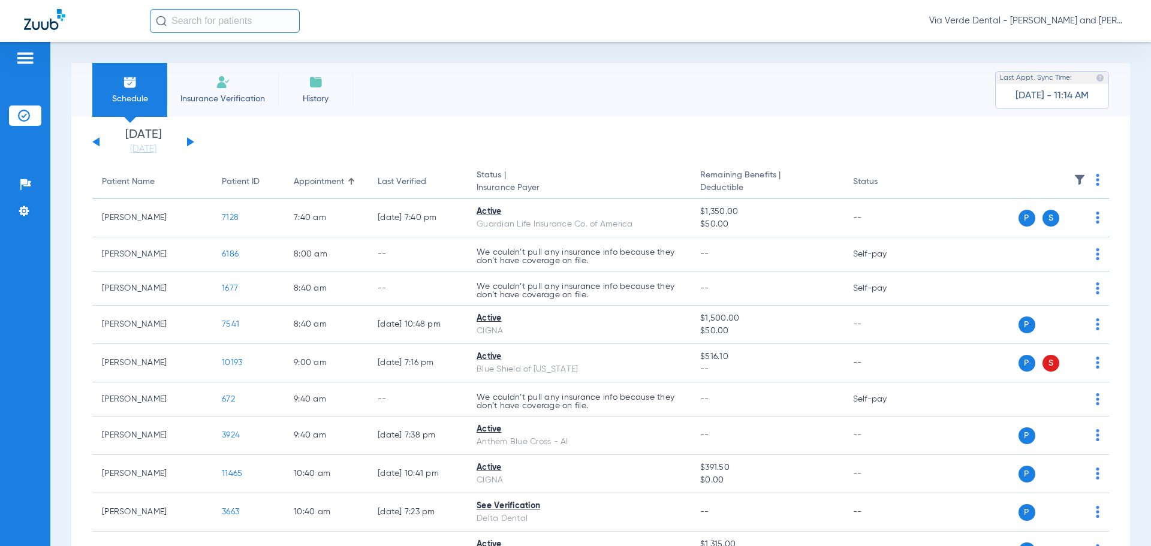
click at [189, 139] on button at bounding box center [190, 141] width 7 height 9
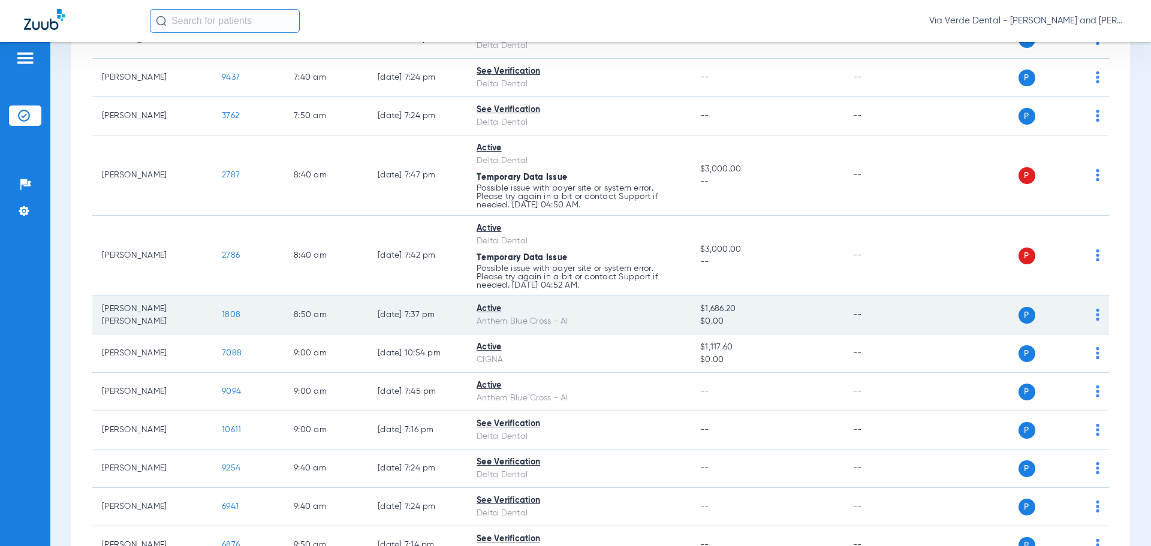
scroll to position [180, 0]
click at [227, 312] on span "1808" at bounding box center [231, 313] width 19 height 8
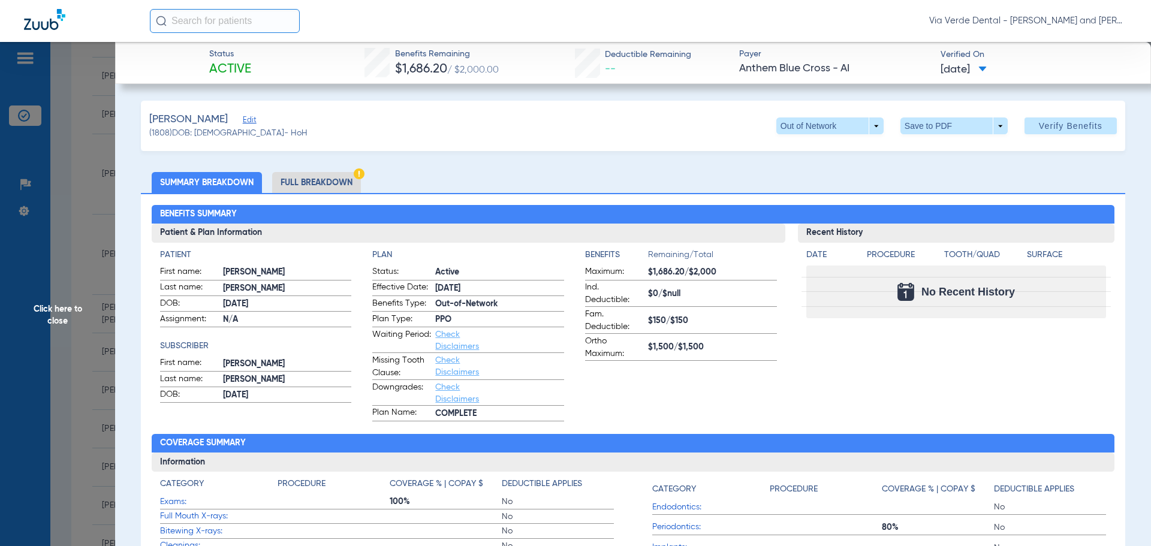
click at [303, 188] on li "Full Breakdown" at bounding box center [316, 182] width 89 height 21
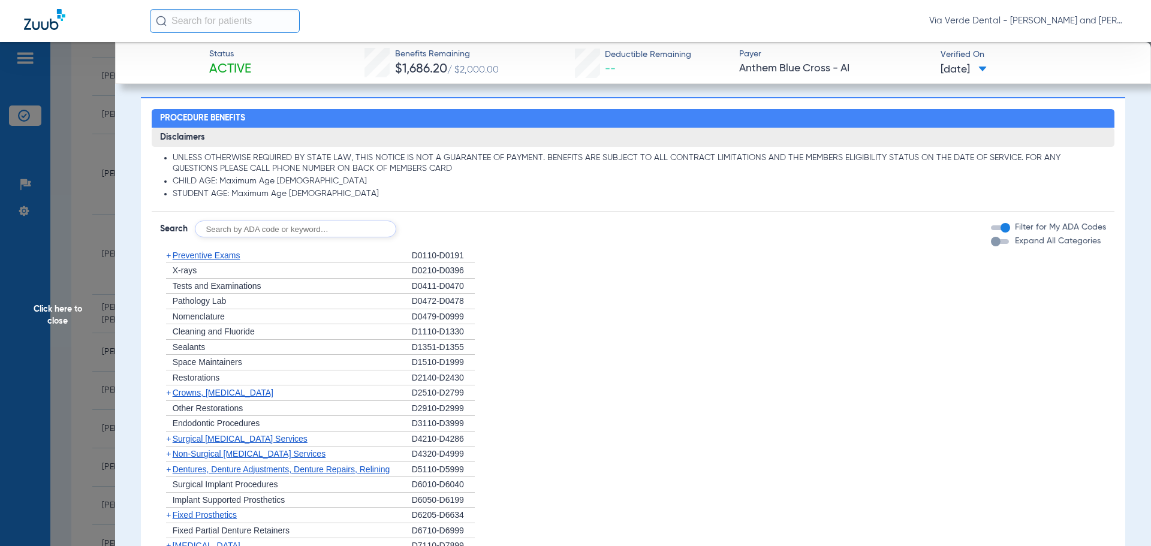
scroll to position [839, 0]
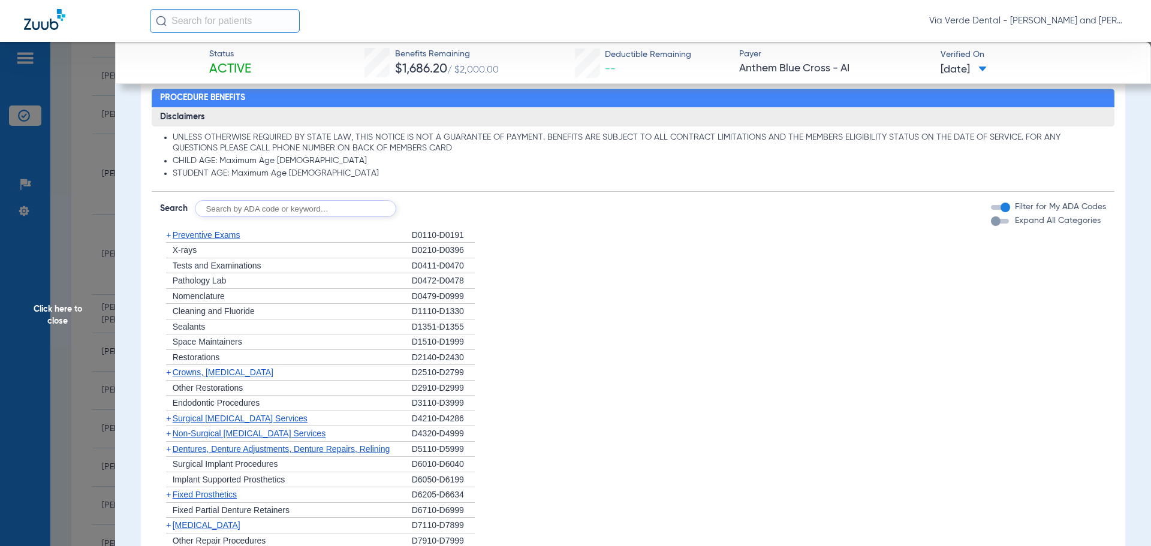
click at [212, 237] on span "Preventive Exams" at bounding box center [207, 235] width 68 height 10
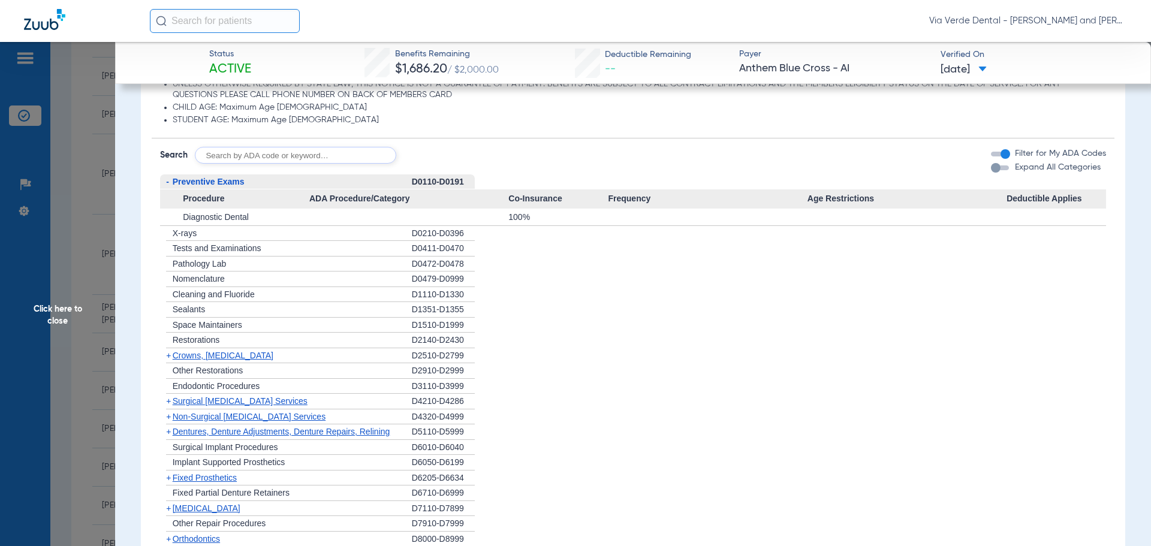
scroll to position [959, 0]
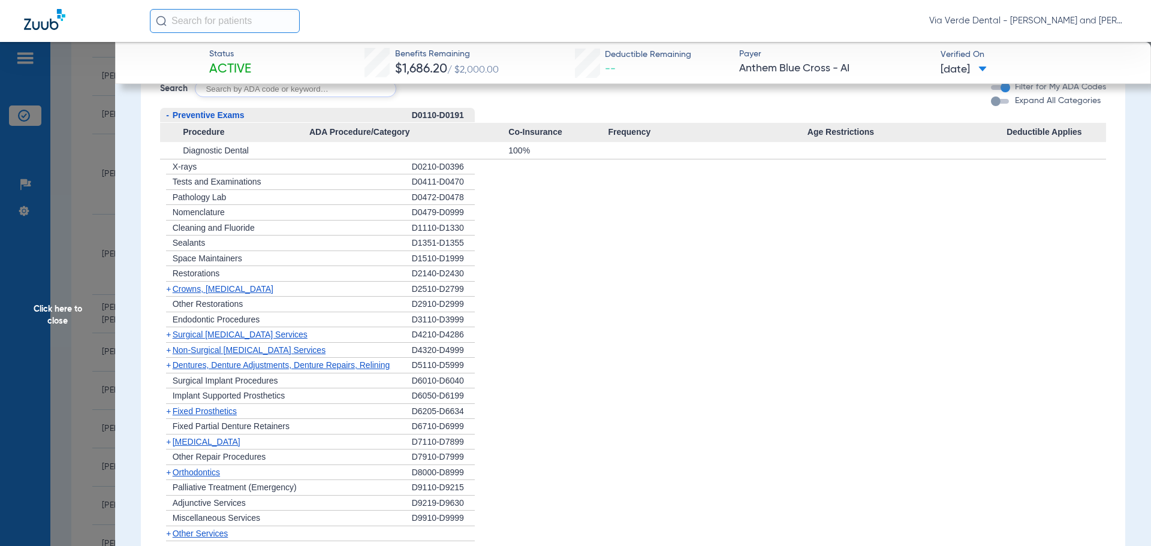
click at [203, 289] on span "Crowns, [MEDICAL_DATA]" at bounding box center [223, 289] width 101 height 10
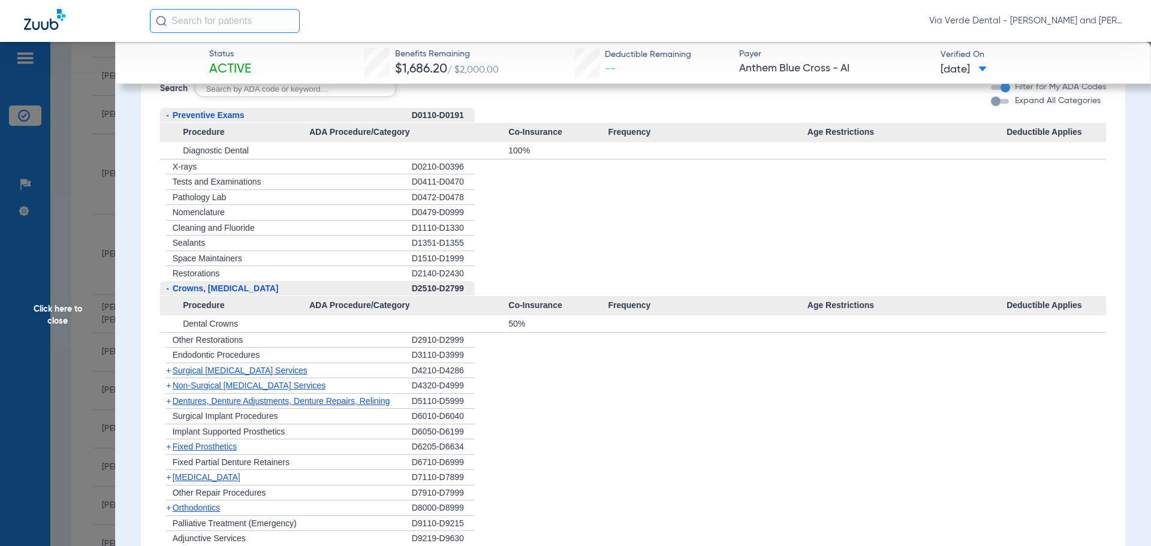
click at [237, 385] on span "Non-Surgical [MEDICAL_DATA] Services" at bounding box center [249, 386] width 153 height 10
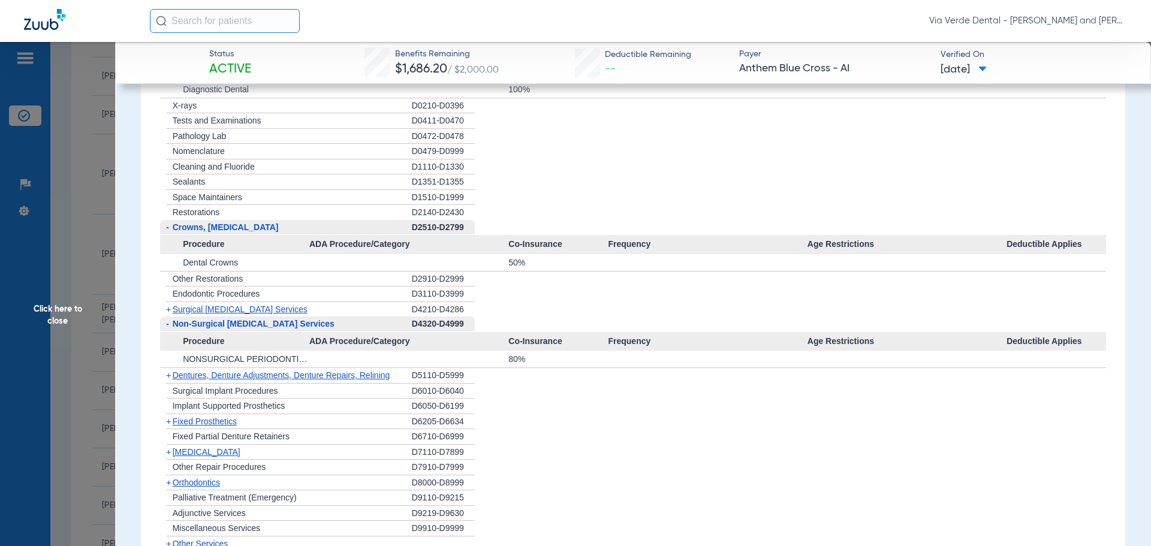
scroll to position [1199, 0]
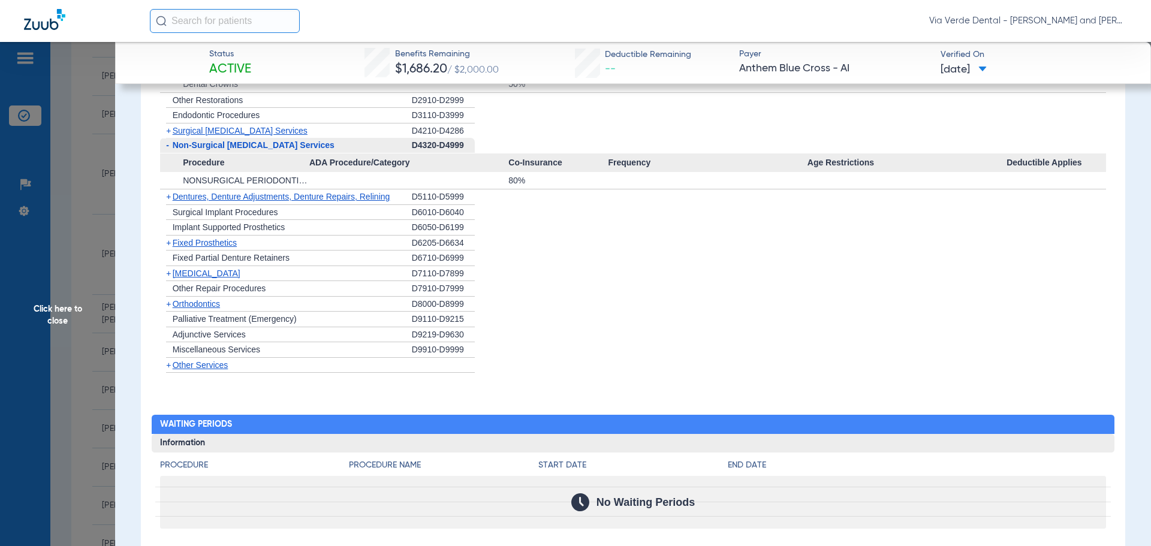
click at [183, 276] on span "[MEDICAL_DATA]" at bounding box center [207, 274] width 68 height 10
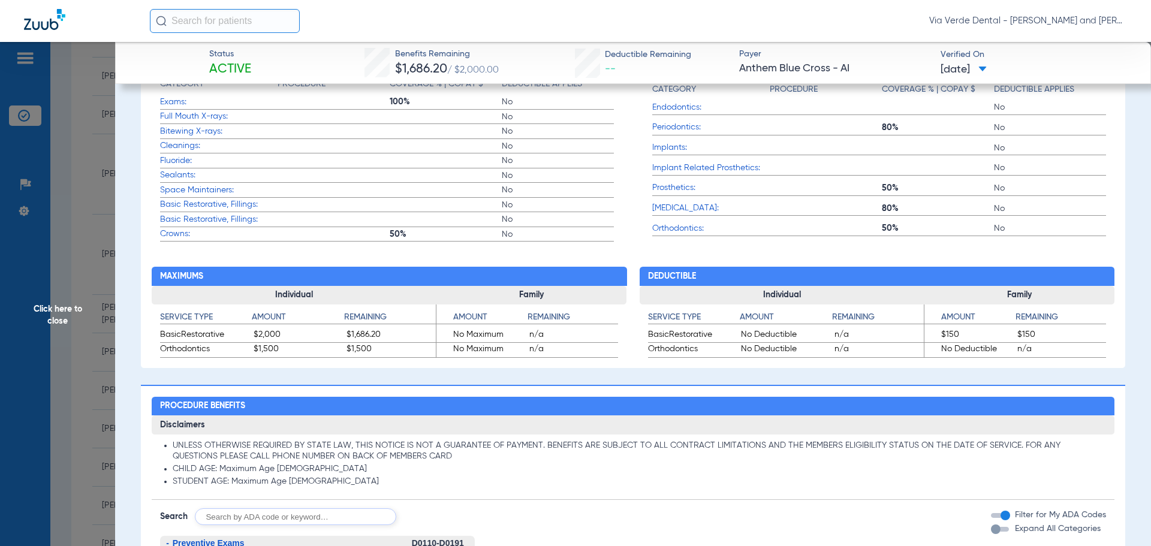
scroll to position [479, 0]
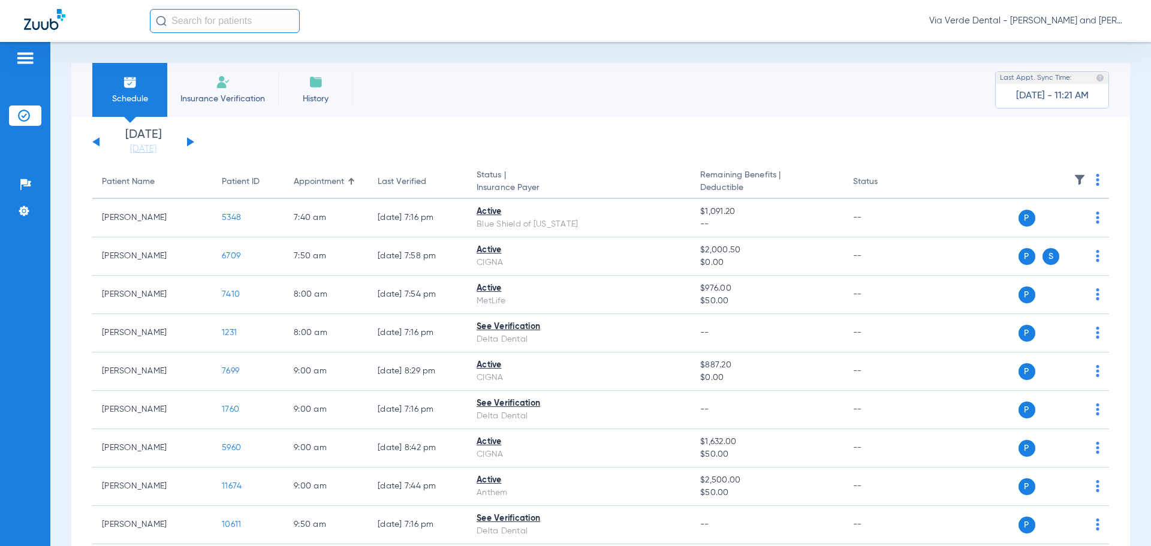
click at [189, 140] on button at bounding box center [190, 141] width 7 height 9
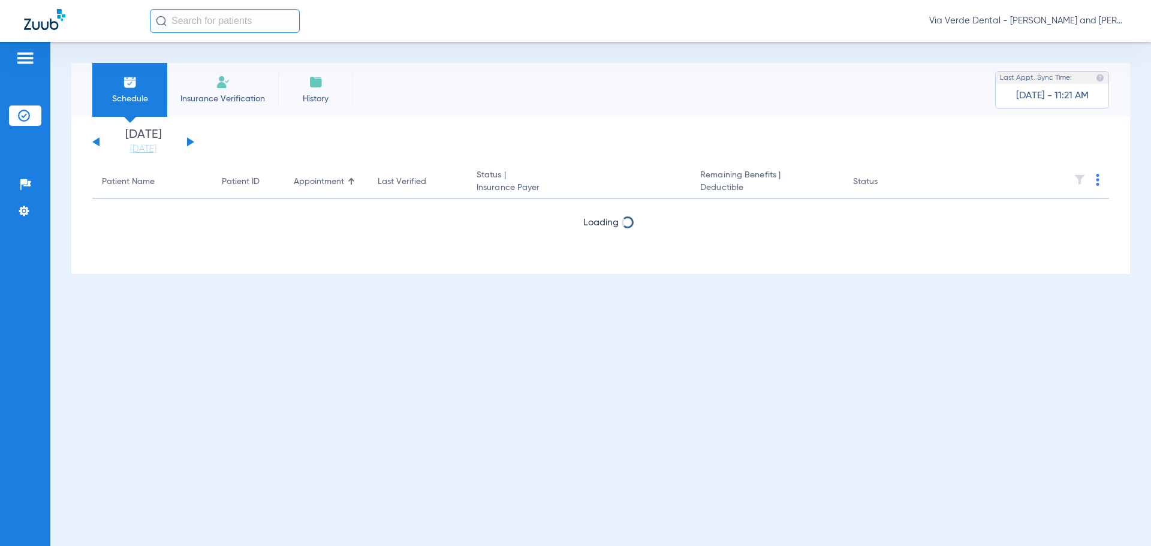
click at [189, 140] on button at bounding box center [190, 141] width 7 height 9
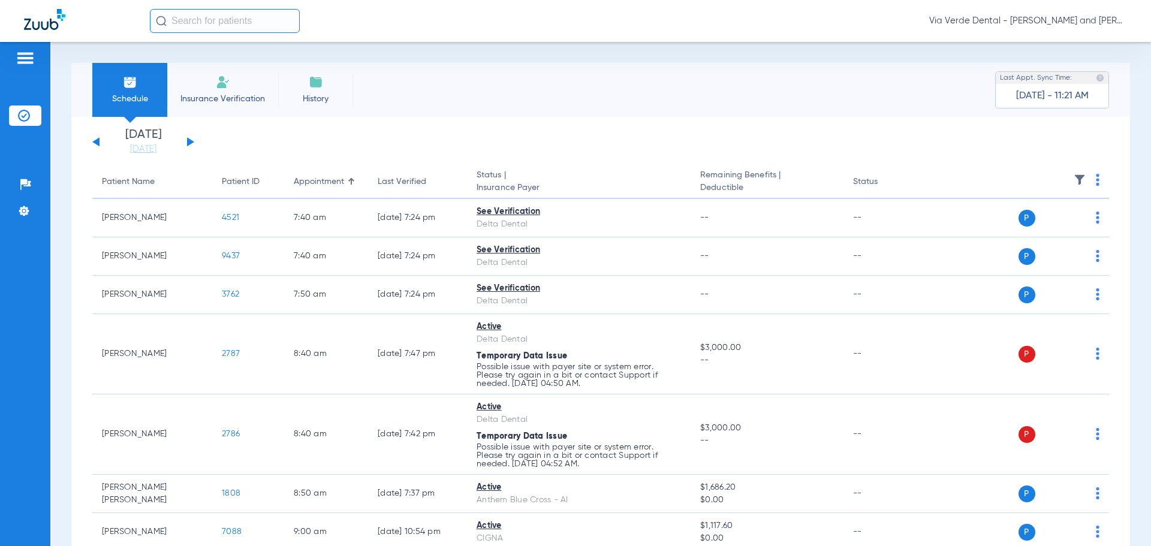
click at [189, 140] on button at bounding box center [190, 141] width 7 height 9
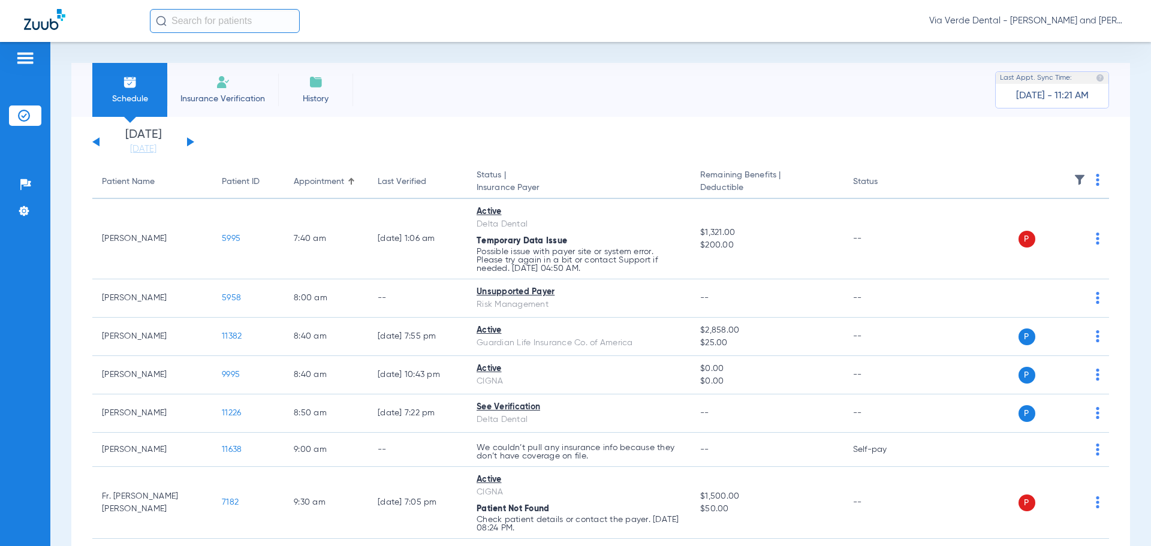
click at [98, 140] on button at bounding box center [95, 141] width 7 height 9
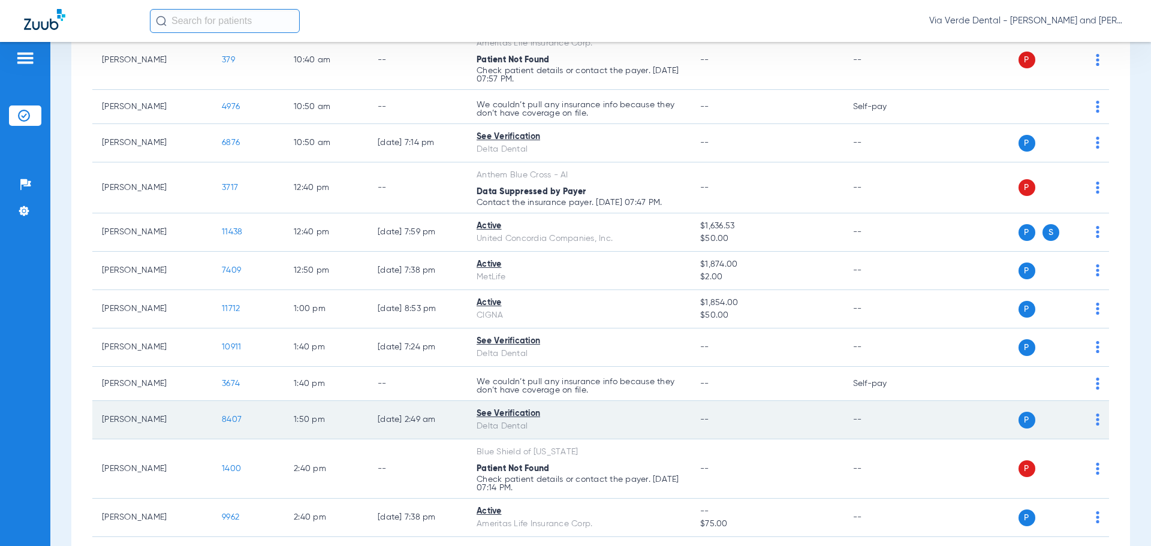
scroll to position [779, 0]
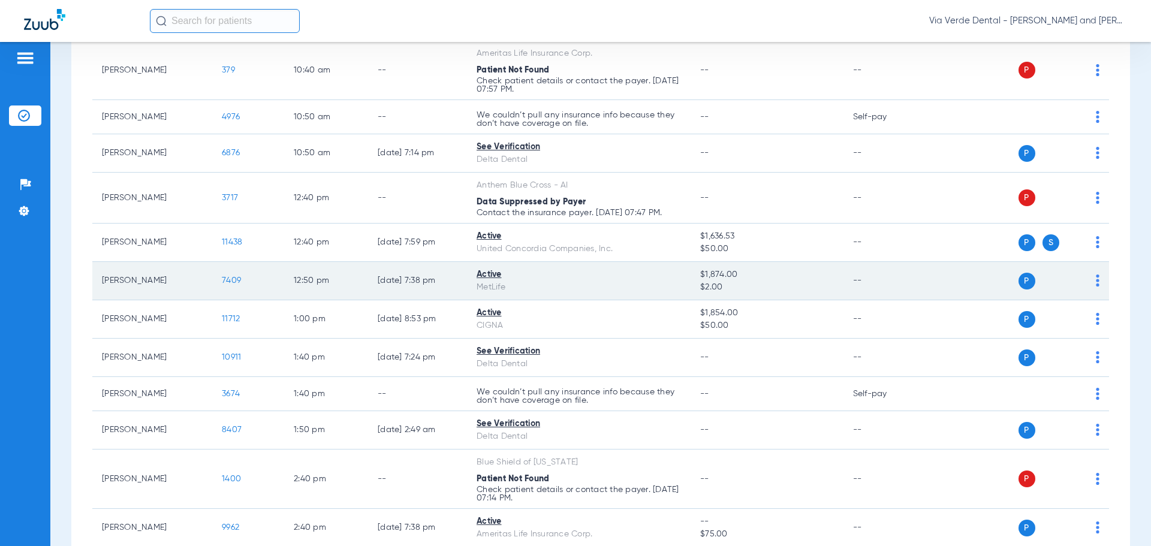
click at [239, 282] on span "7409" at bounding box center [231, 280] width 19 height 8
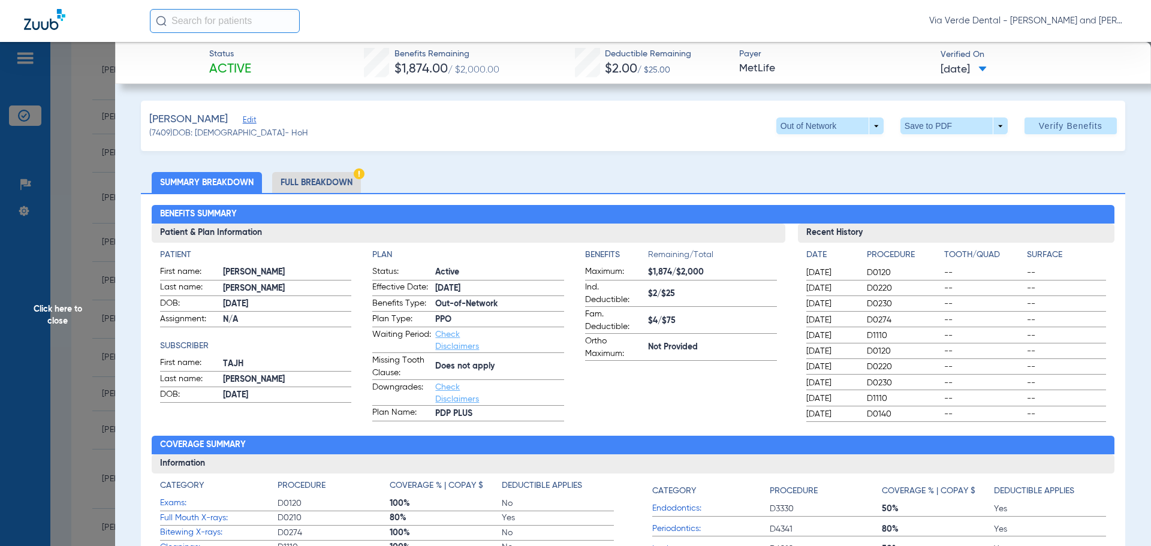
click at [300, 183] on li "Full Breakdown" at bounding box center [316, 182] width 89 height 21
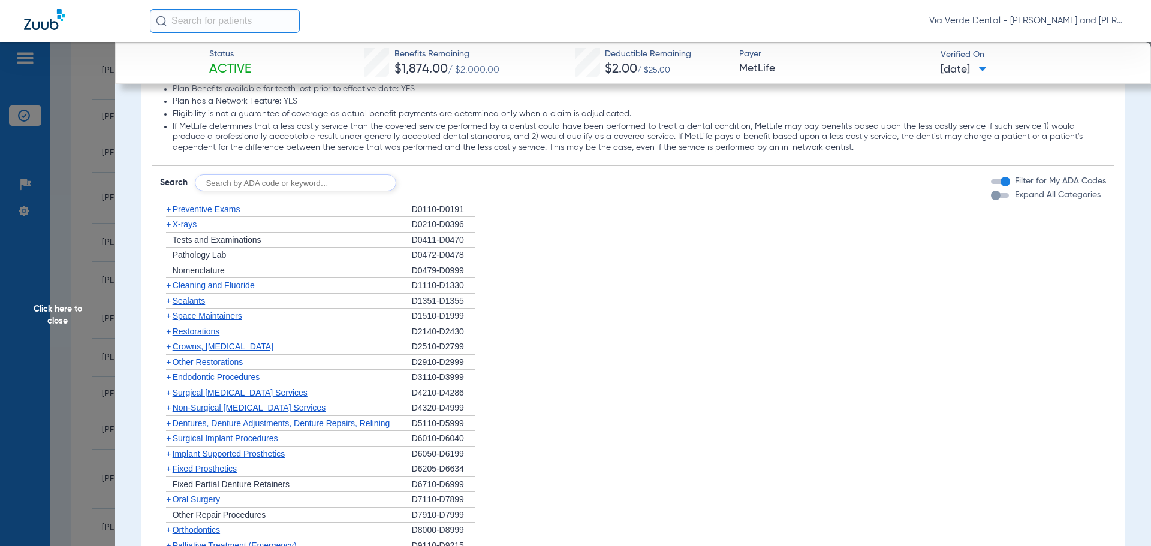
scroll to position [1498, 0]
click at [218, 212] on span "Preventive Exams" at bounding box center [207, 209] width 68 height 10
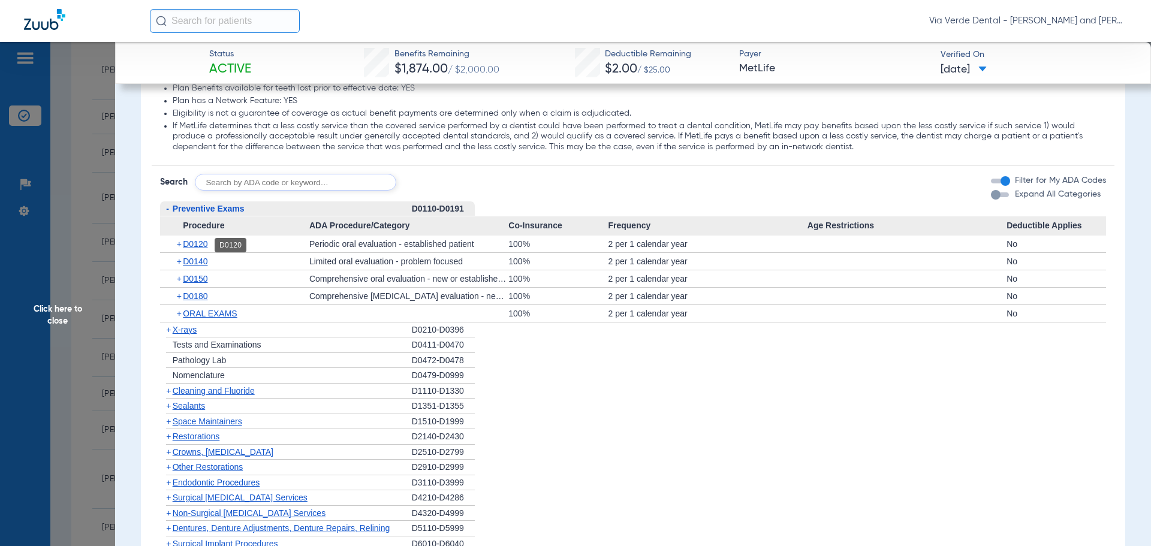
click at [201, 245] on span "D0120" at bounding box center [195, 244] width 25 height 10
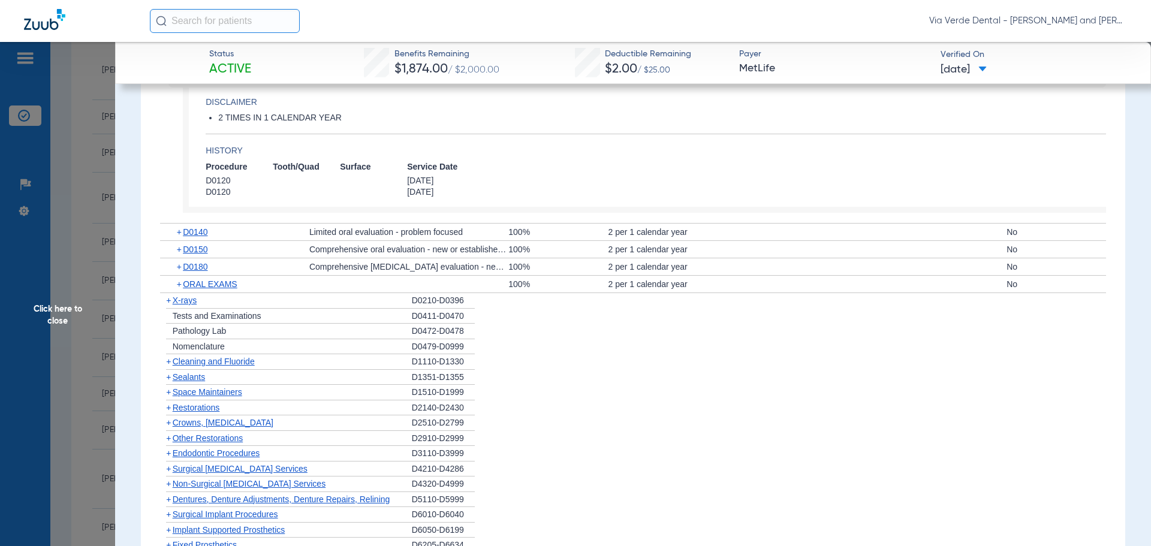
scroll to position [1678, 0]
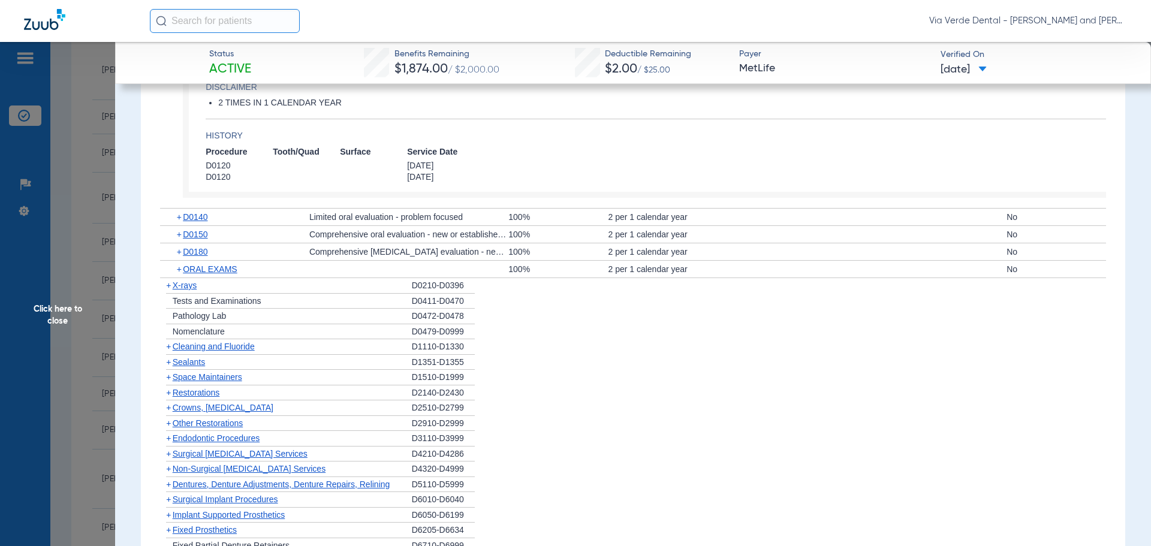
click at [182, 287] on span "X-rays" at bounding box center [185, 285] width 24 height 10
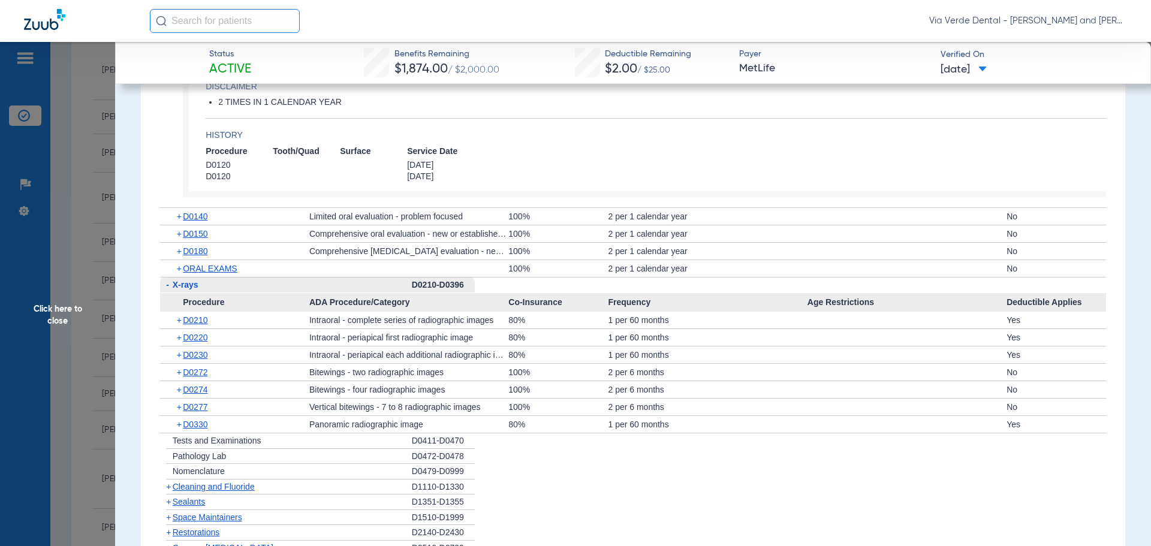
scroll to position [1678, 0]
click at [200, 389] on span "D0274" at bounding box center [195, 390] width 25 height 10
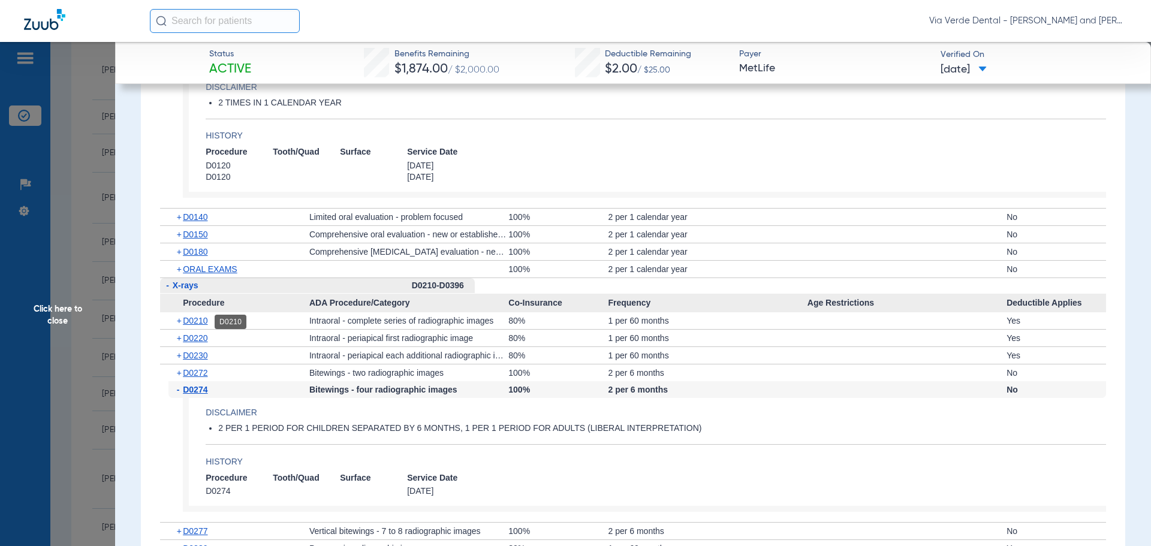
click at [204, 325] on span "D0210" at bounding box center [195, 321] width 25 height 10
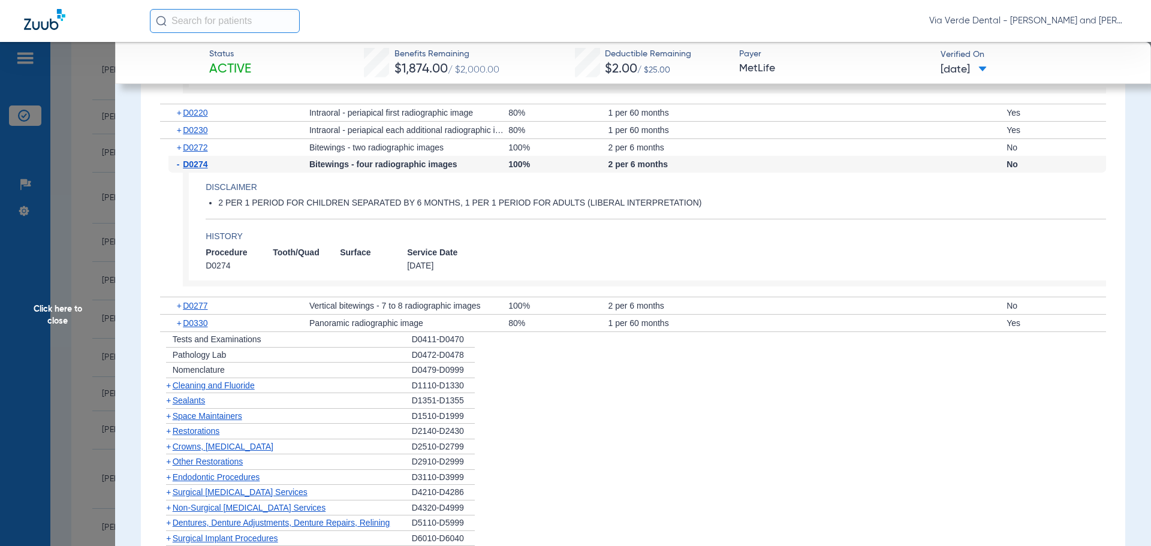
scroll to position [1977, 0]
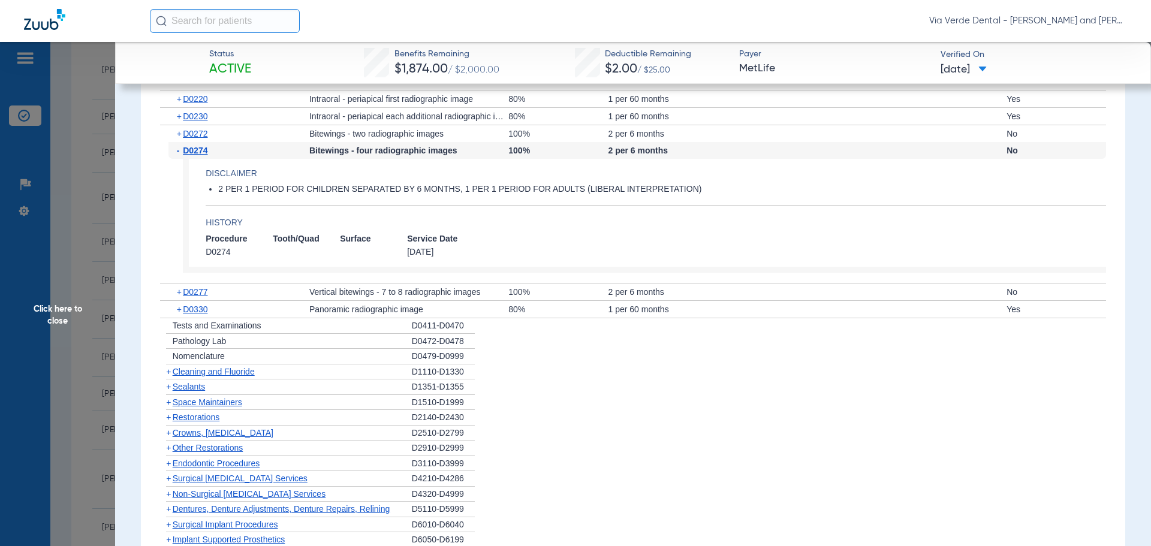
click at [197, 371] on span "Cleaning and Fluoride" at bounding box center [214, 372] width 82 height 10
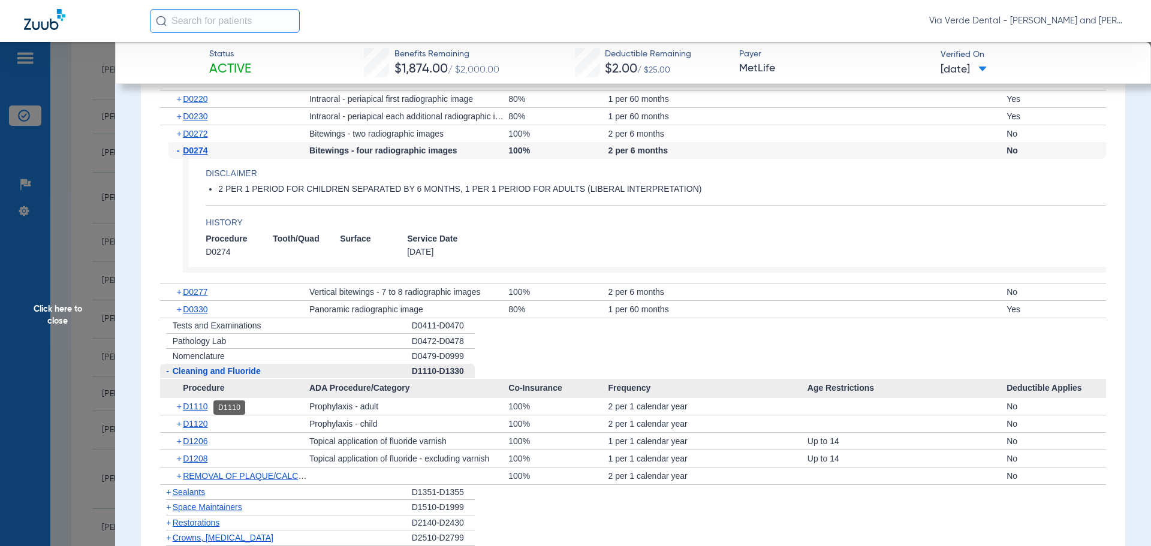
click at [206, 405] on span "D1110" at bounding box center [195, 407] width 25 height 10
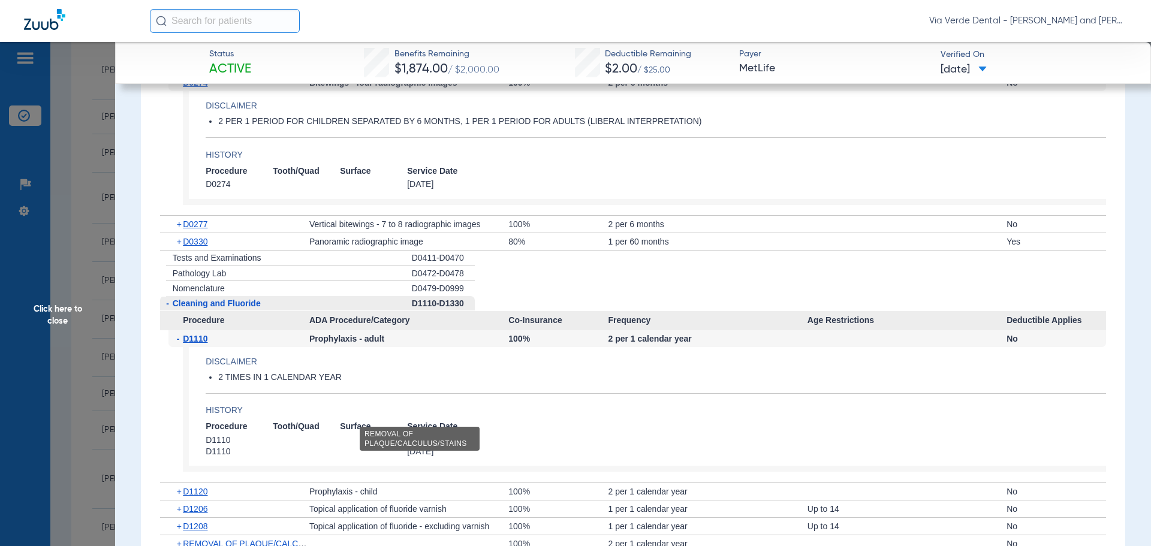
scroll to position [2157, 0]
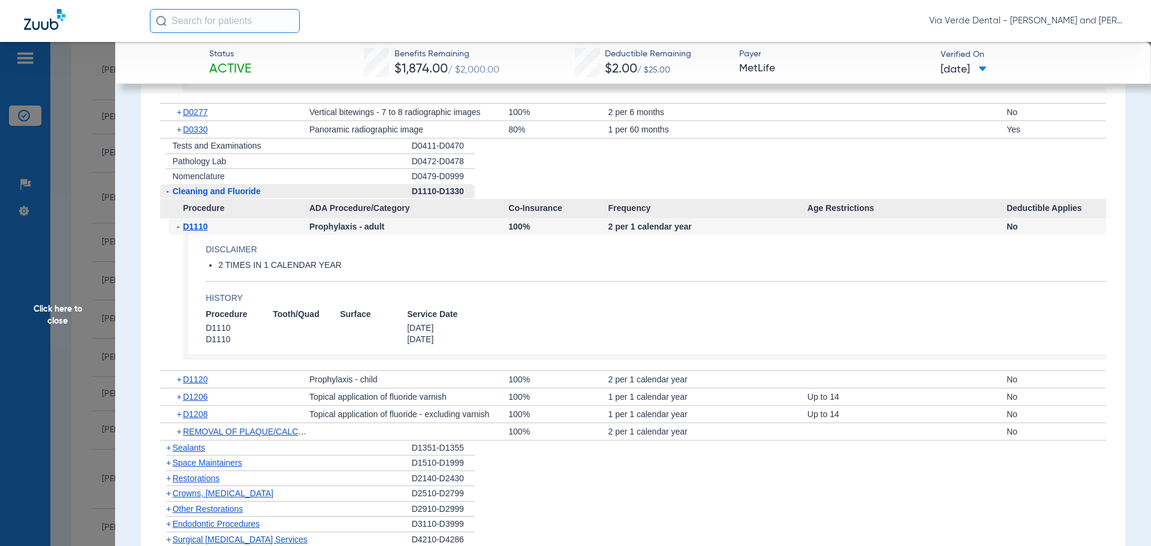
drag, startPoint x: 195, startPoint y: 397, endPoint x: 209, endPoint y: 395, distance: 14.0
click at [196, 397] on span "D1206" at bounding box center [195, 397] width 25 height 10
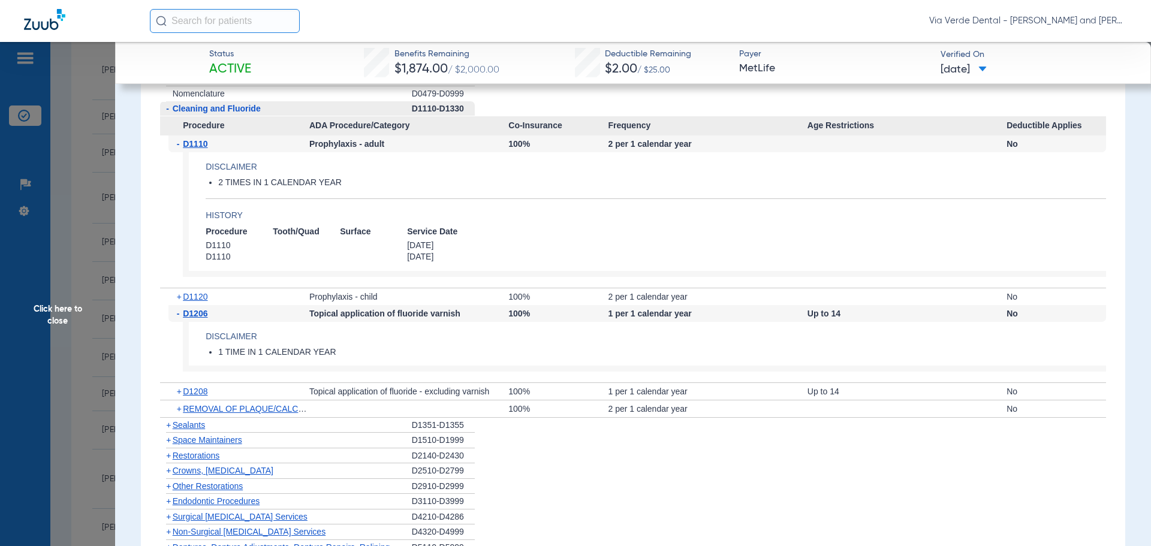
scroll to position [2277, 0]
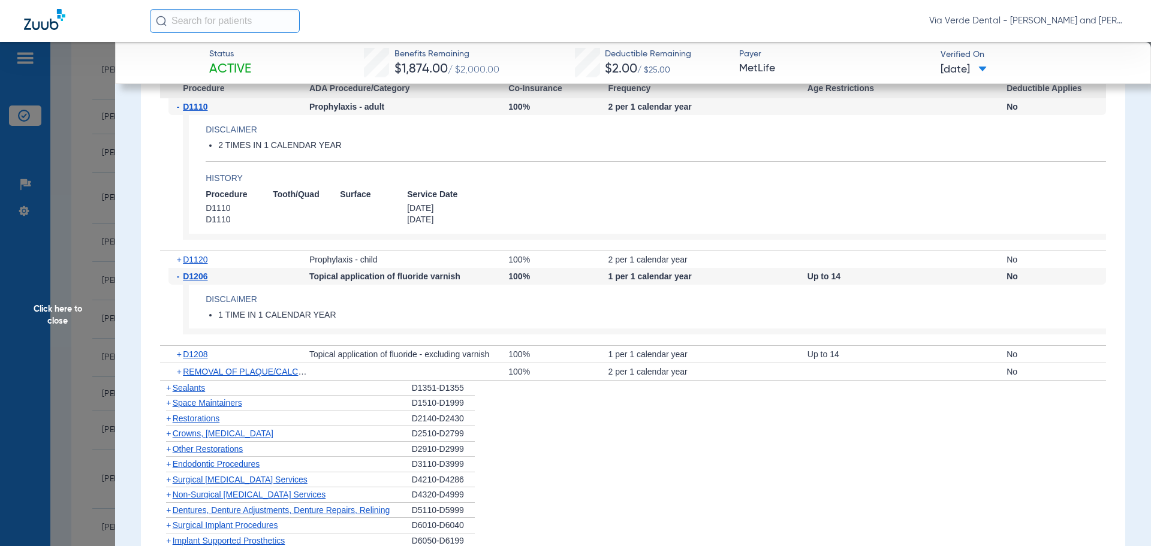
click at [196, 435] on span "Crowns, Inlays and Onlays" at bounding box center [223, 434] width 101 height 10
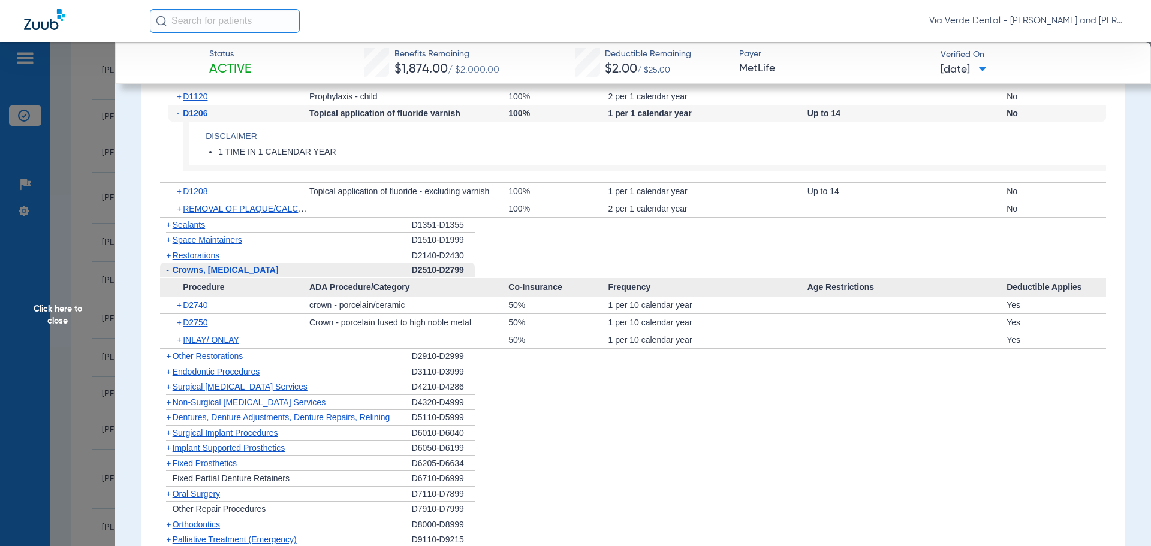
scroll to position [2457, 0]
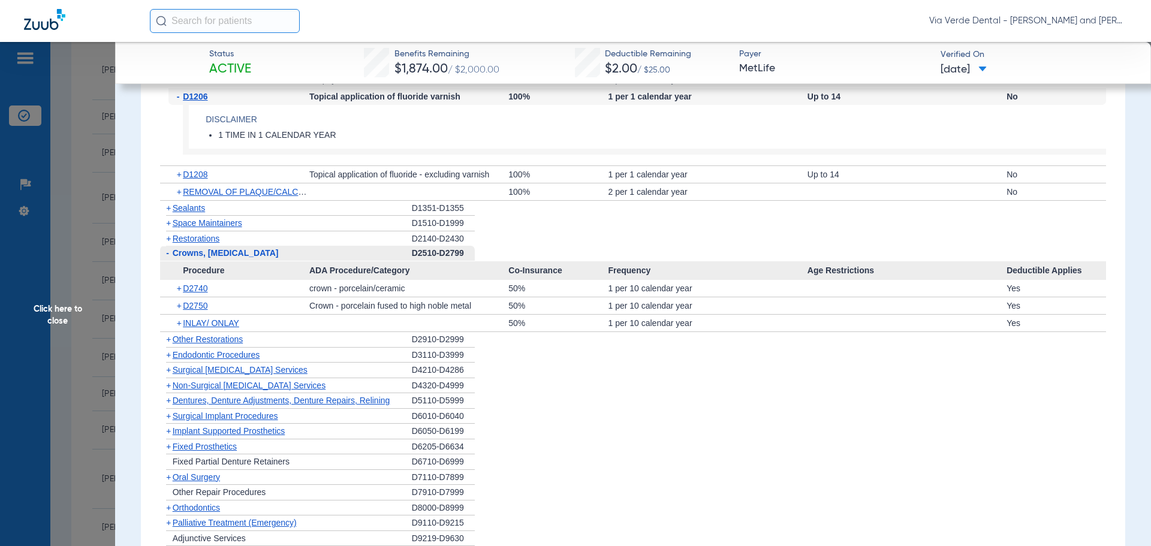
click at [209, 387] on span "Non-Surgical Periodontal Services" at bounding box center [249, 386] width 153 height 10
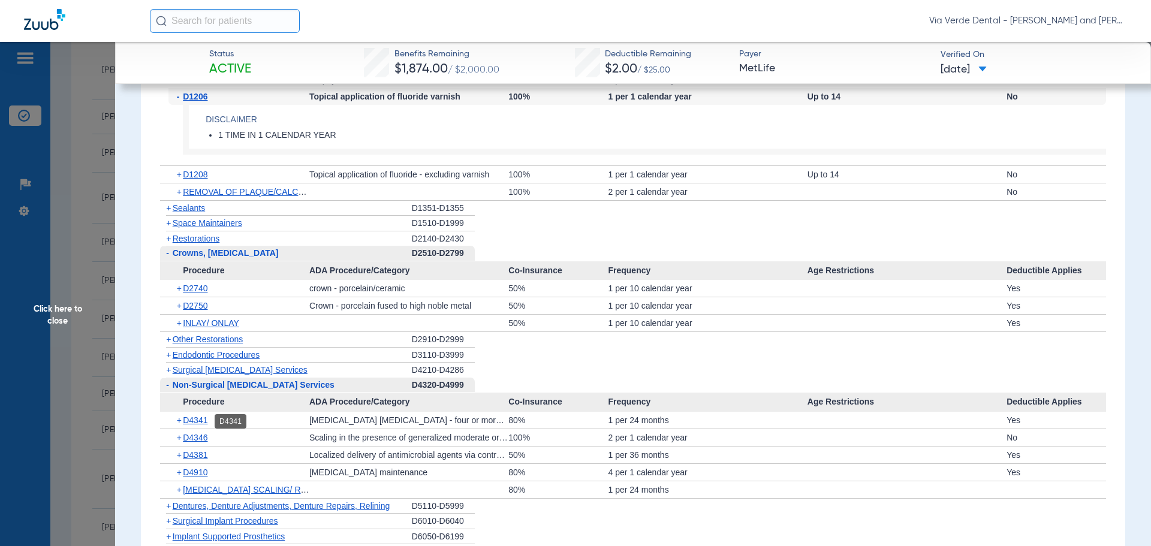
click at [206, 420] on span "D4341" at bounding box center [195, 420] width 25 height 10
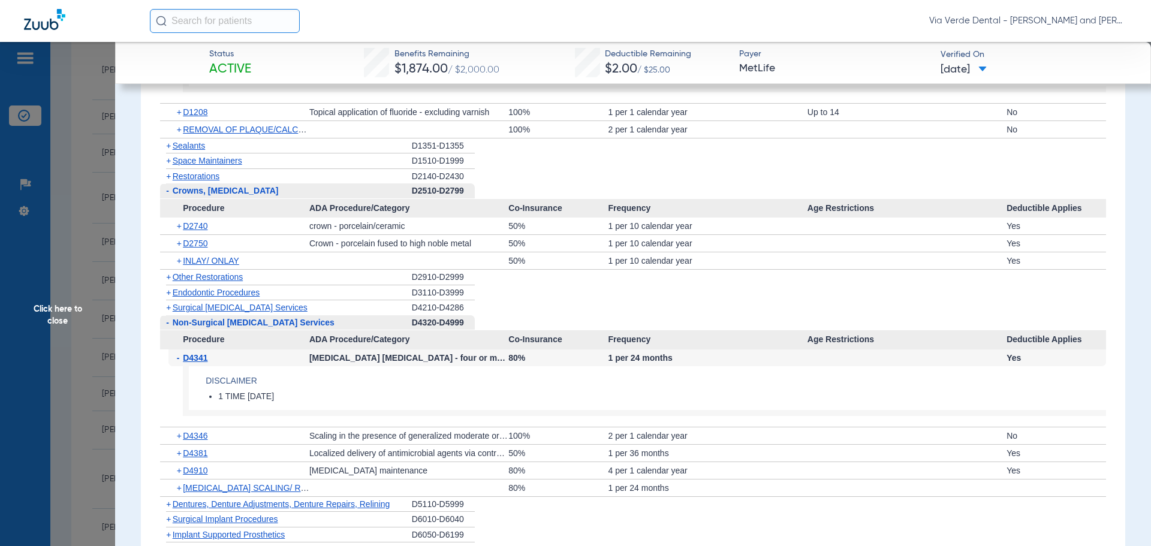
scroll to position [2577, 0]
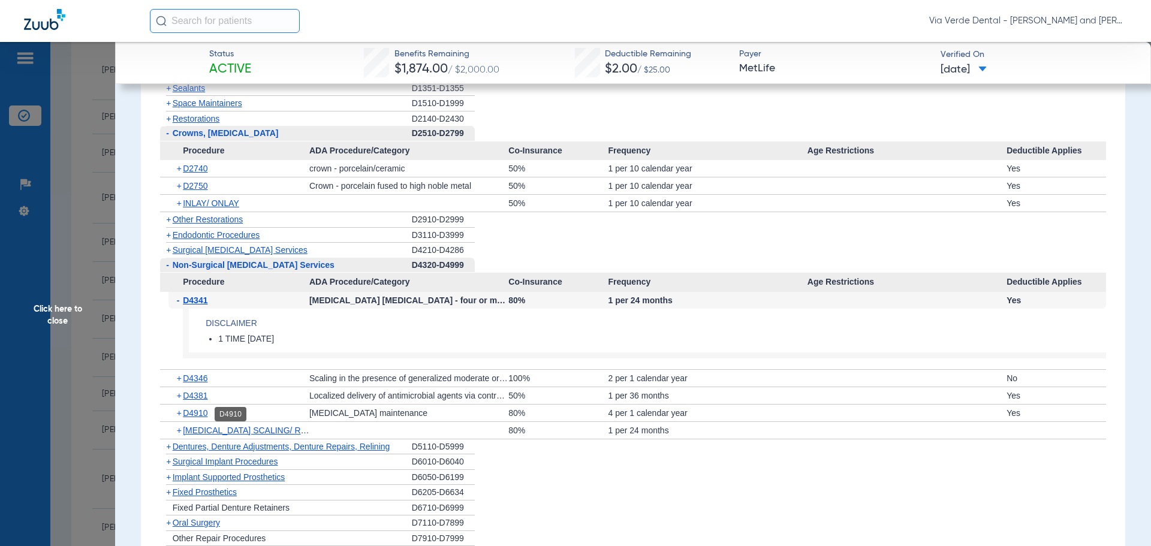
click at [200, 415] on span "D4910" at bounding box center [195, 413] width 25 height 10
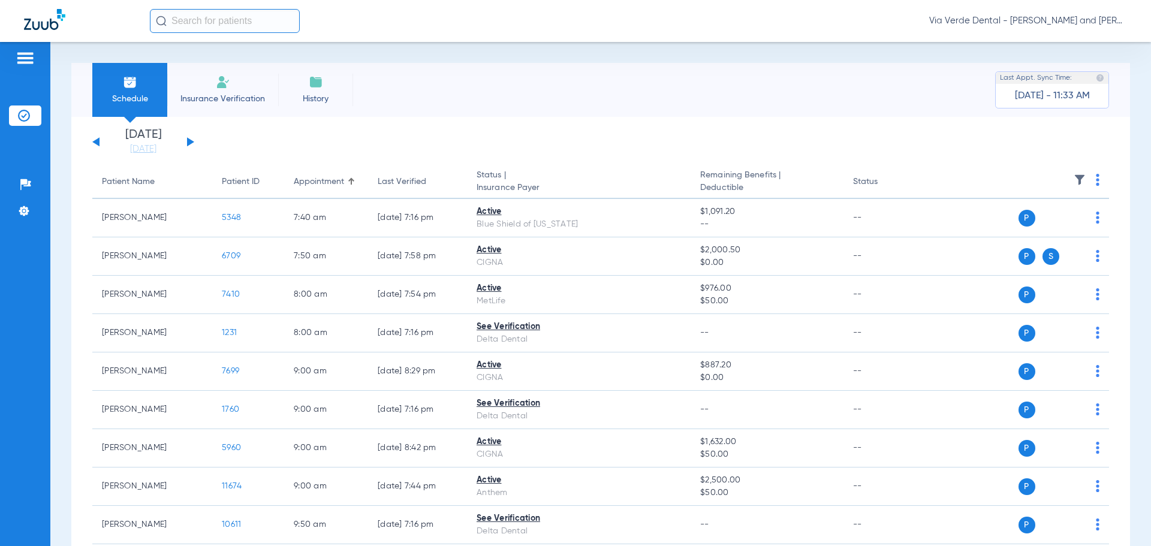
click at [191, 141] on button at bounding box center [190, 141] width 7 height 9
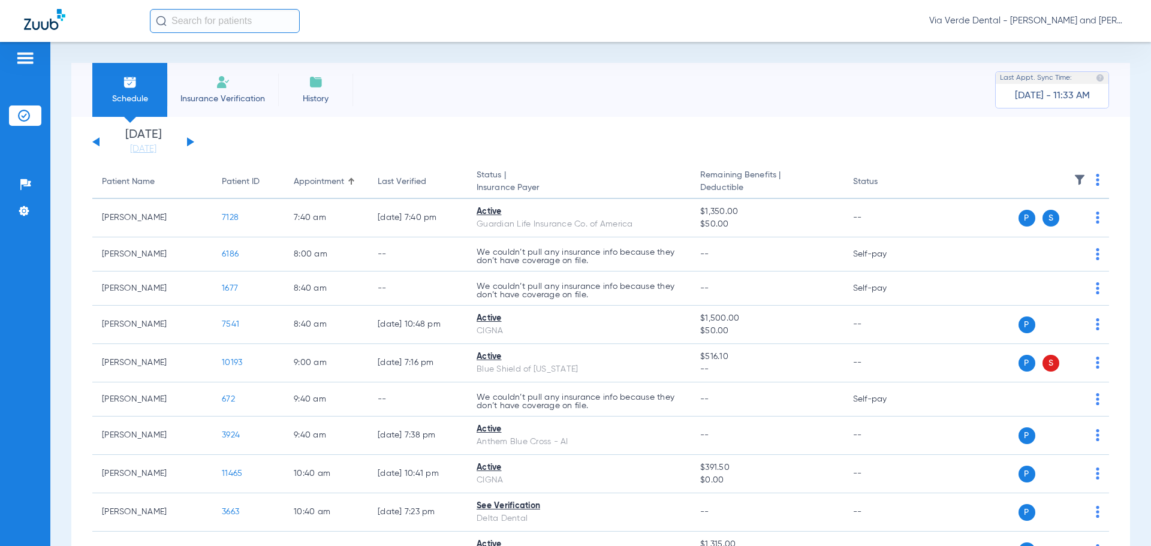
click at [190, 143] on button at bounding box center [190, 141] width 7 height 9
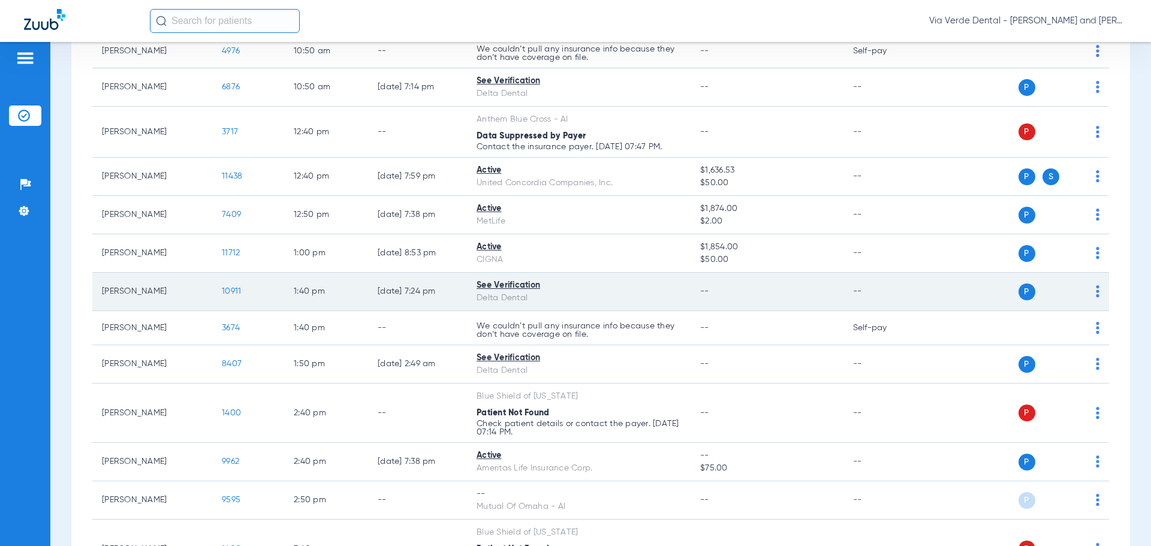
scroll to position [899, 0]
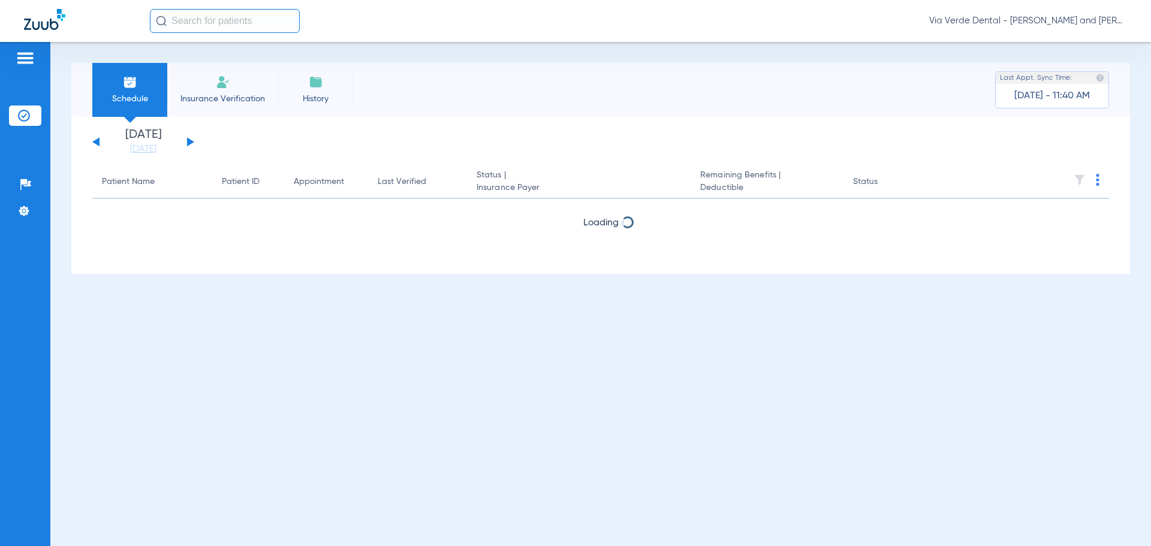
click at [186, 143] on div "[DATE] [DATE] [DATE] [DATE] [DATE] [DATE] [DATE] [DATE] [DATE] [DATE] [DATE] [D…" at bounding box center [143, 142] width 102 height 26
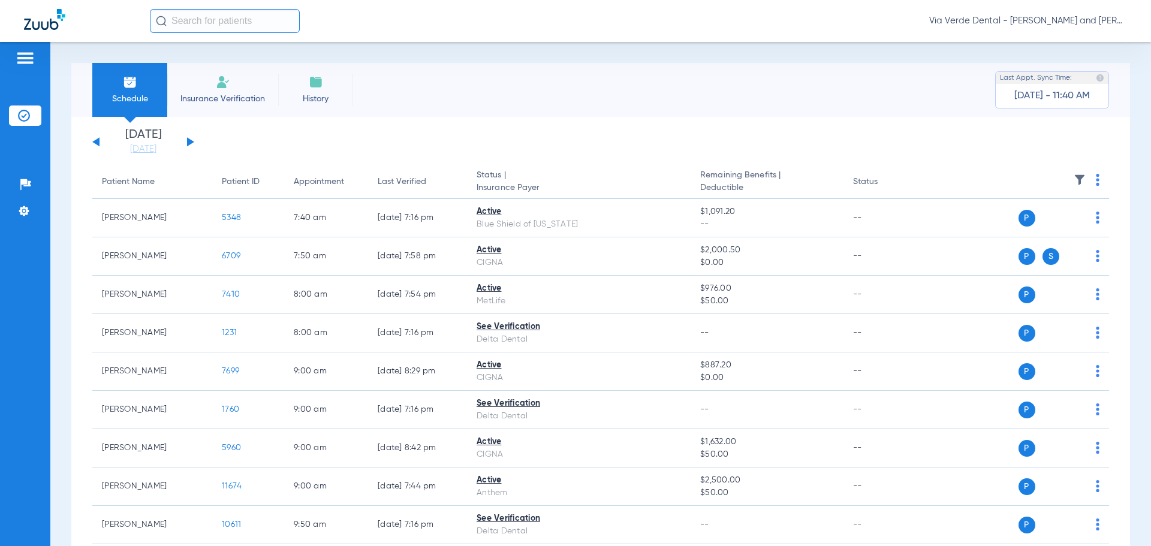
click at [188, 143] on button at bounding box center [190, 141] width 7 height 9
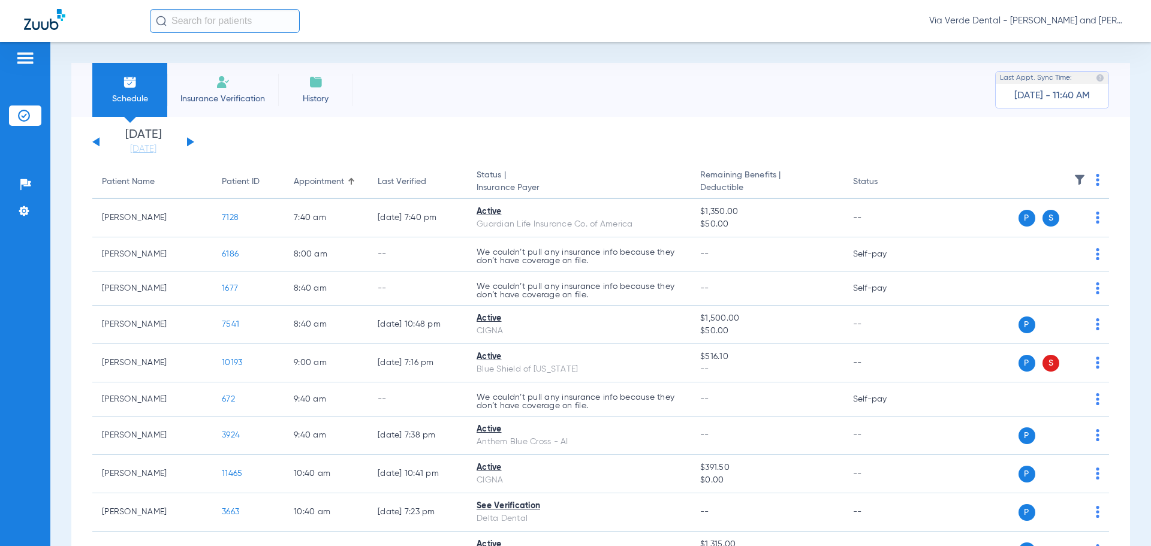
click at [191, 143] on button at bounding box center [190, 141] width 7 height 9
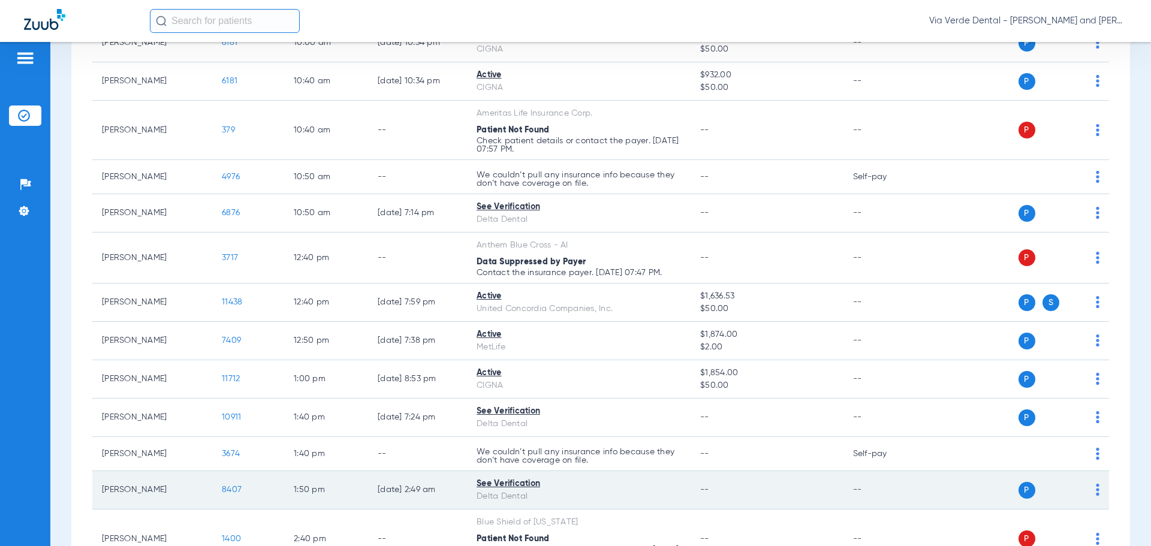
scroll to position [779, 0]
